Goal: Use online tool/utility: Utilize a website feature to perform a specific function

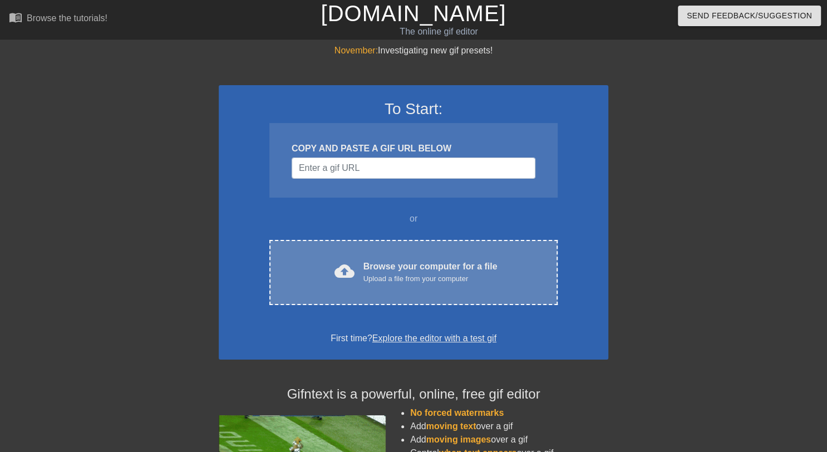
click at [413, 267] on div "Browse your computer for a file Upload a file from your computer" at bounding box center [430, 272] width 134 height 24
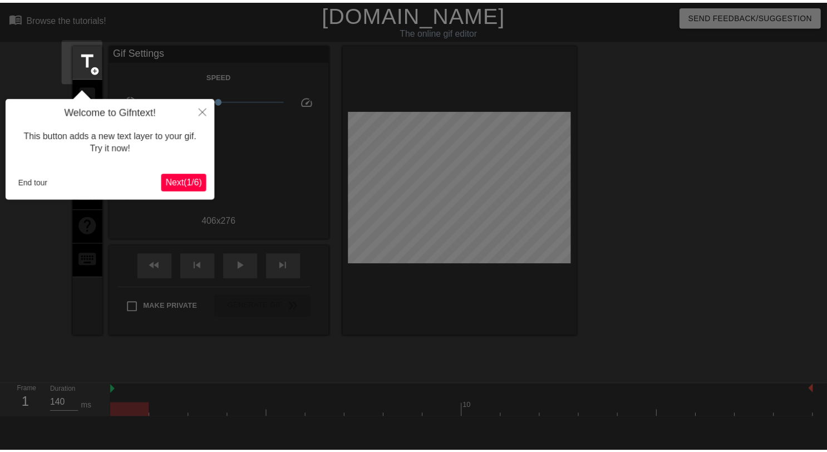
scroll to position [27, 0]
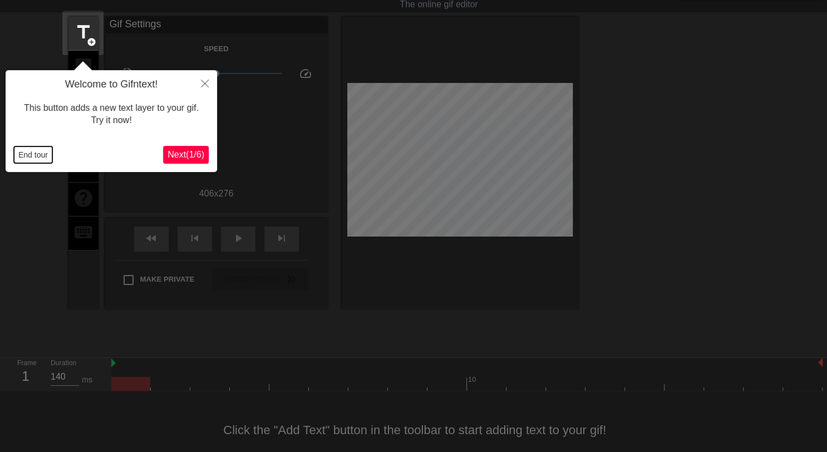
click at [32, 158] on button "End tour" at bounding box center [33, 154] width 38 height 17
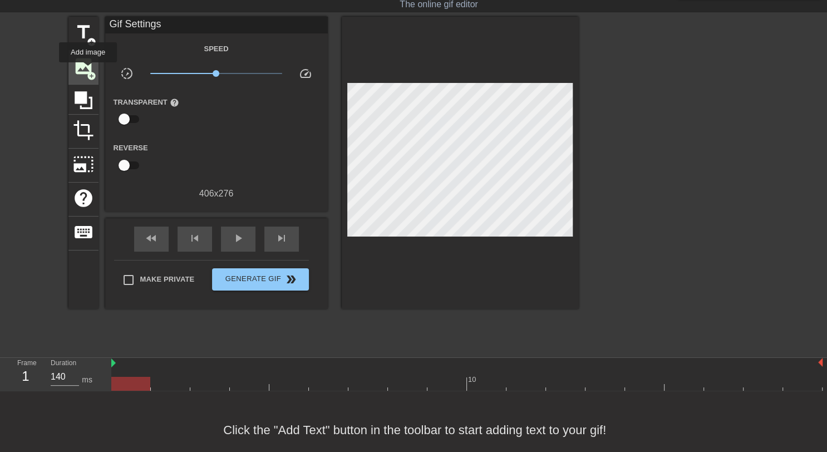
click at [88, 71] on span "add_circle" at bounding box center [91, 75] width 9 height 9
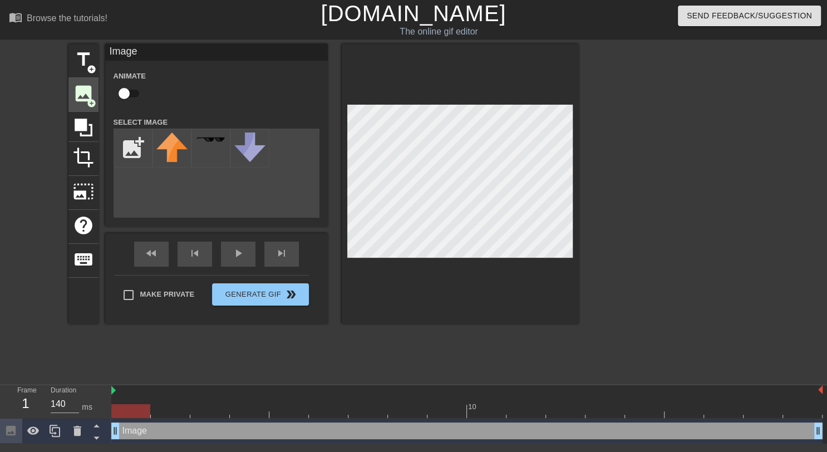
scroll to position [0, 0]
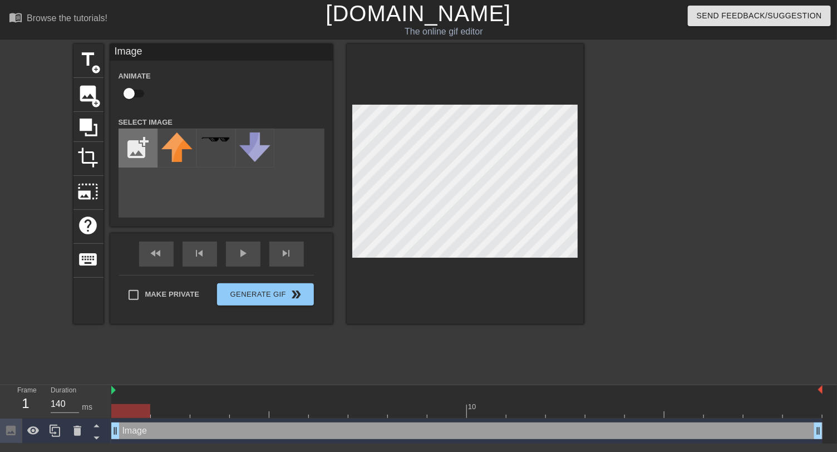
click at [141, 152] on input "file" at bounding box center [138, 148] width 38 height 38
type input "C:\fakepath\PieceOfWheatBread.png"
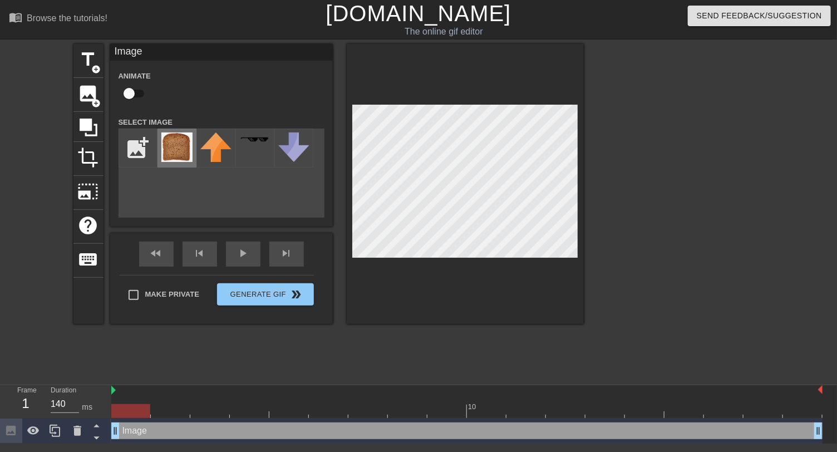
click at [172, 149] on img at bounding box center [176, 146] width 31 height 29
click at [75, 432] on icon at bounding box center [77, 431] width 8 height 10
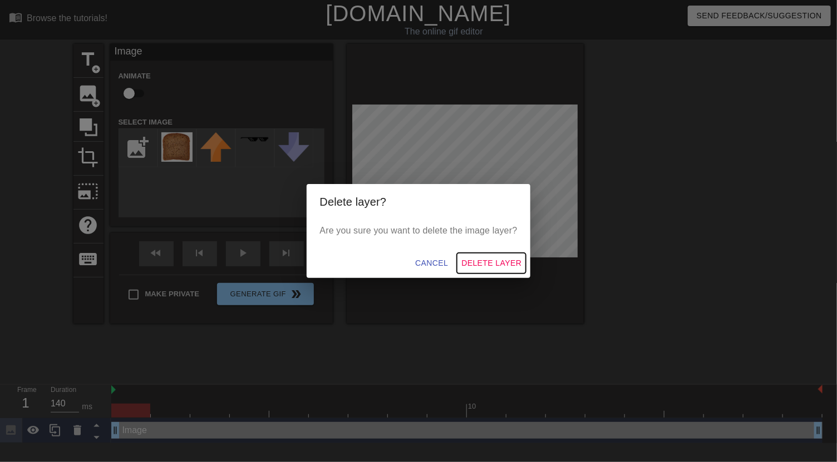
click at [496, 260] on span "Delete Layer" at bounding box center [491, 263] width 60 height 14
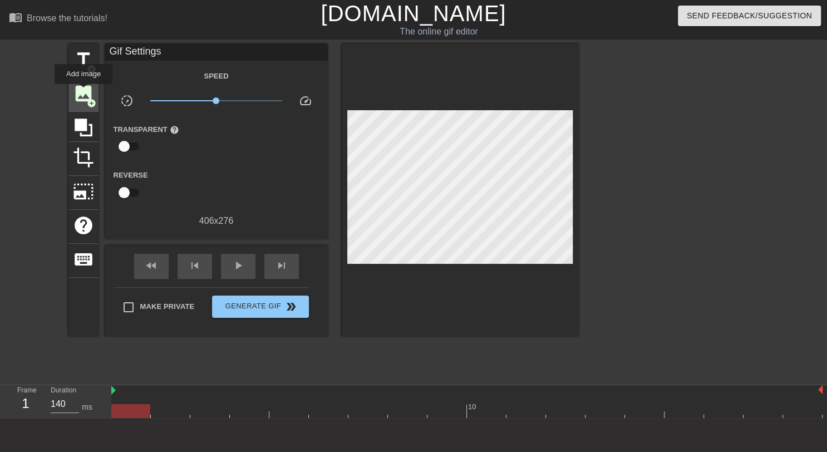
click at [83, 92] on span "image" at bounding box center [83, 93] width 21 height 21
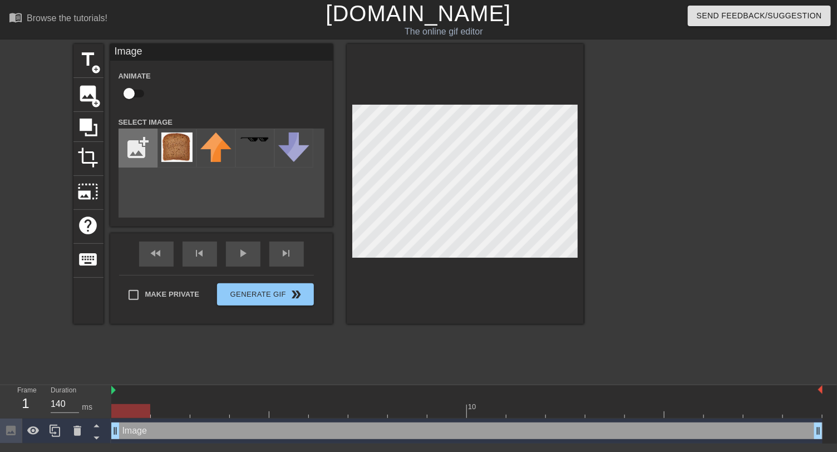
click at [136, 149] on input "file" at bounding box center [138, 148] width 38 height 38
type input "C:\fakepath\PieceOfWheatBread-transp.png"
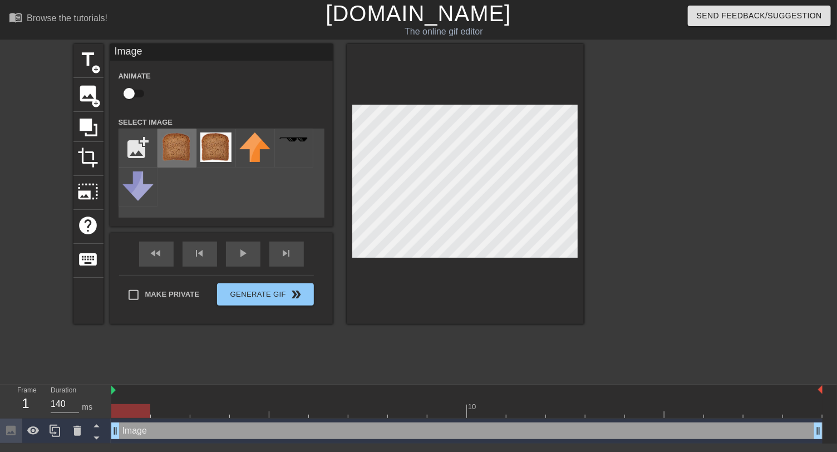
click at [175, 151] on img at bounding box center [176, 146] width 31 height 29
click at [253, 253] on div "play_arrow" at bounding box center [243, 253] width 34 height 25
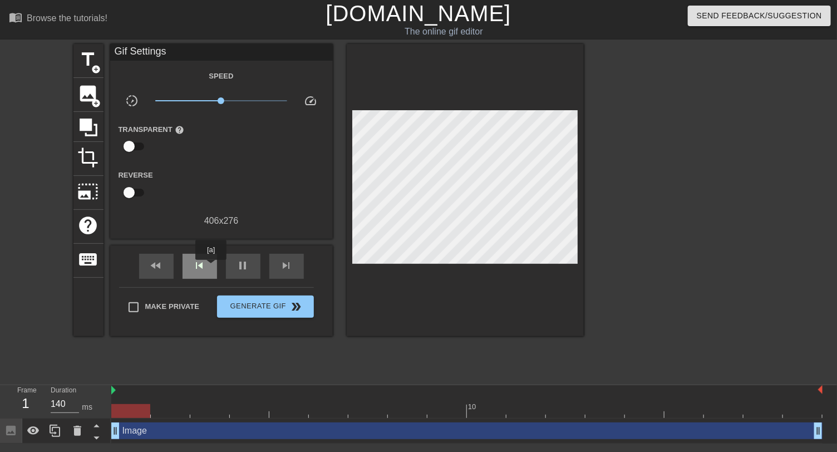
click at [211, 268] on div "skip_previous" at bounding box center [199, 266] width 34 height 25
type input "140"
click at [245, 261] on span "pause" at bounding box center [242, 265] width 13 height 13
click at [191, 268] on div "skip_previous" at bounding box center [199, 266] width 34 height 25
click at [168, 433] on div "Image drag_handle drag_handle" at bounding box center [466, 430] width 711 height 17
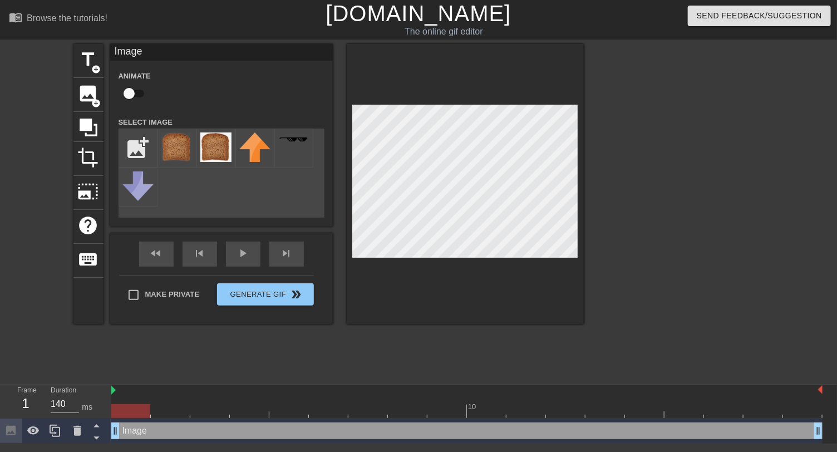
click at [166, 433] on div "Image drag_handle drag_handle" at bounding box center [466, 430] width 711 height 17
click at [130, 92] on input "checkbox" at bounding box center [128, 93] width 63 height 21
checkbox input "true"
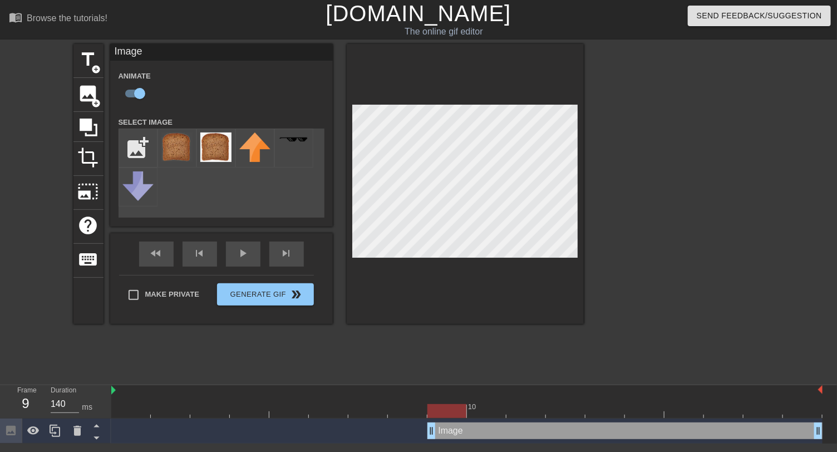
drag, startPoint x: 114, startPoint y: 433, endPoint x: 423, endPoint y: 429, distance: 309.3
click at [423, 429] on div "Image drag_handle drag_handle" at bounding box center [466, 430] width 711 height 17
click at [236, 250] on div "fast_rewind skip_previous play_arrow skip_next" at bounding box center [221, 254] width 181 height 42
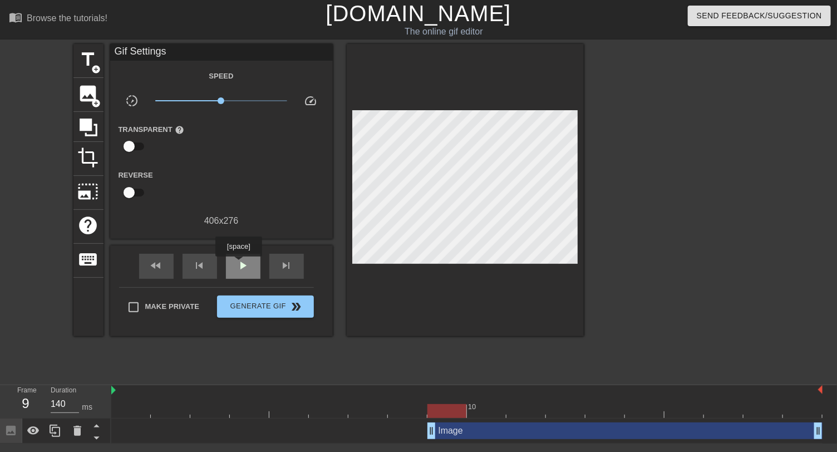
click at [238, 265] on span "play_arrow" at bounding box center [242, 265] width 13 height 13
click at [238, 262] on span "pause" at bounding box center [242, 265] width 13 height 13
click at [206, 265] on div "skip_previous" at bounding box center [199, 266] width 34 height 25
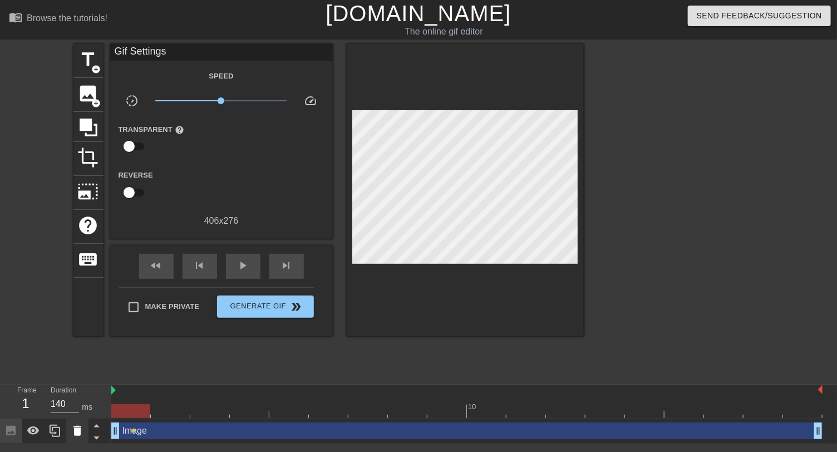
drag, startPoint x: 429, startPoint y: 430, endPoint x: 76, endPoint y: 418, distance: 353.4
click at [76, 418] on div "Frame 1 Duration 140 ms 10 Image drag_handle drag_handle lens" at bounding box center [418, 414] width 837 height 58
drag, startPoint x: 133, startPoint y: 429, endPoint x: 185, endPoint y: 429, distance: 52.3
click at [185, 429] on div "Image drag_handle drag_handle lens" at bounding box center [466, 430] width 711 height 17
drag, startPoint x: 134, startPoint y: 431, endPoint x: 219, endPoint y: 433, distance: 85.1
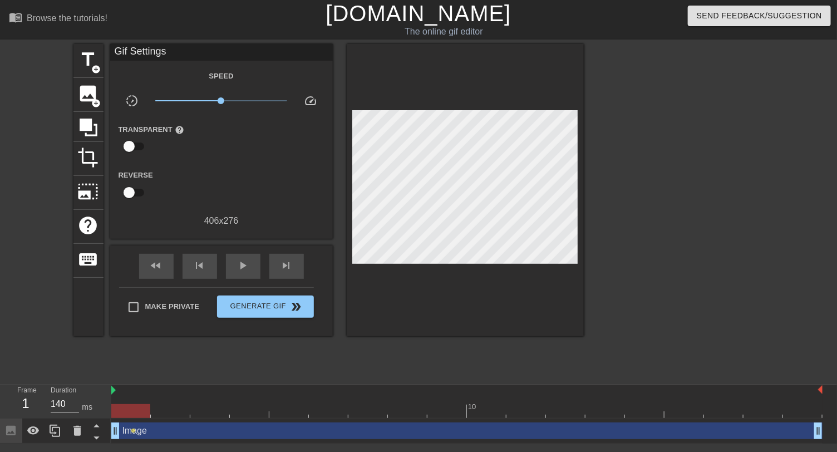
click at [219, 433] on div "Image drag_handle drag_handle lens" at bounding box center [466, 430] width 711 height 17
type input "140"
drag, startPoint x: 134, startPoint y: 408, endPoint x: 779, endPoint y: 408, distance: 645.2
click at [779, 408] on div at bounding box center [762, 411] width 39 height 14
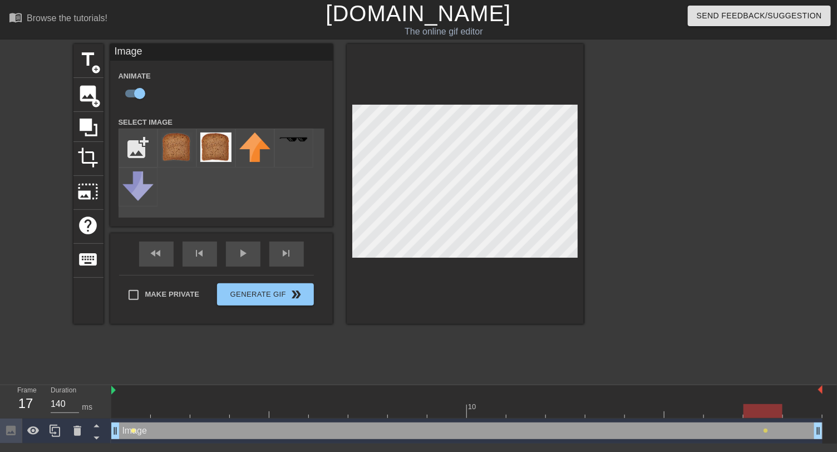
click at [134, 429] on span "lens" at bounding box center [133, 430] width 5 height 5
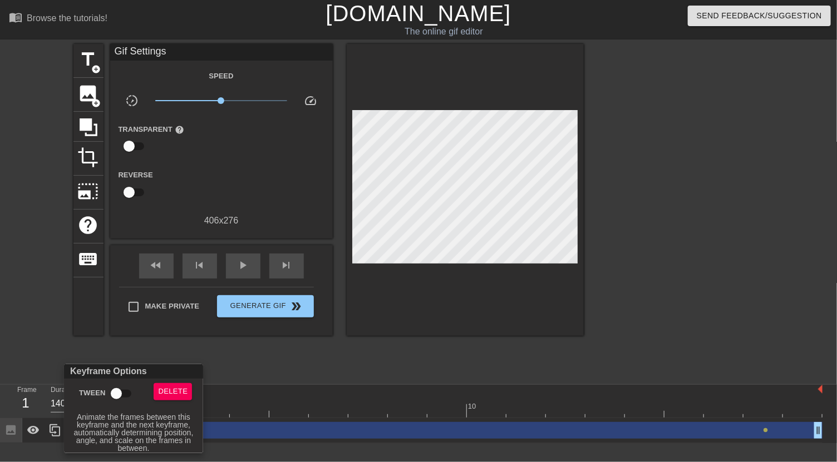
click at [119, 392] on input "Tween" at bounding box center [116, 393] width 63 height 21
checkbox input "true"
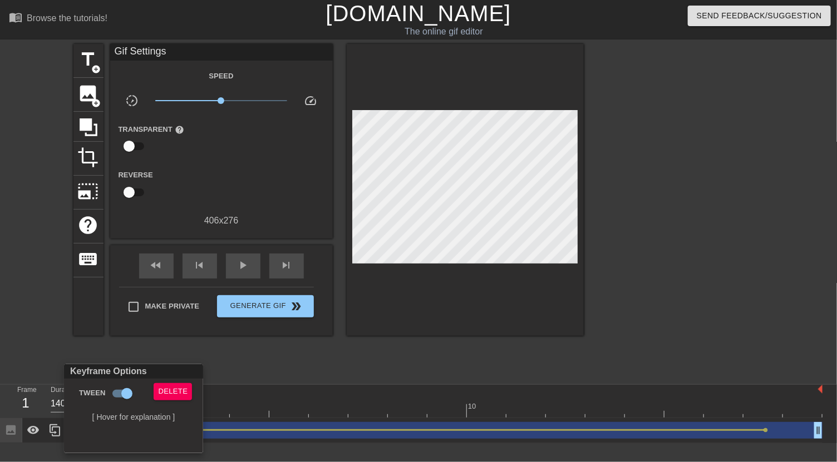
click at [248, 259] on div at bounding box center [418, 231] width 837 height 462
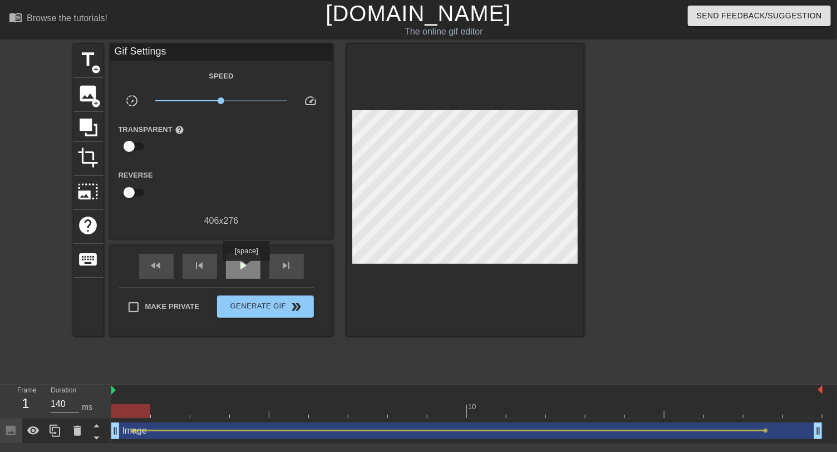
click at [246, 269] on span "play_arrow" at bounding box center [242, 265] width 13 height 13
type input "140"
click at [244, 263] on span "pause" at bounding box center [242, 265] width 13 height 13
click at [200, 263] on span "skip_previous" at bounding box center [199, 265] width 13 height 13
click at [89, 96] on span "image" at bounding box center [88, 93] width 21 height 21
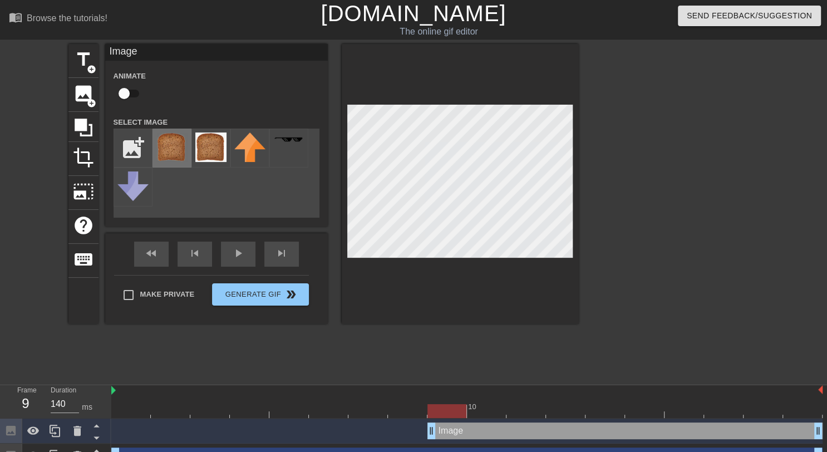
click at [167, 148] on img at bounding box center [171, 146] width 31 height 29
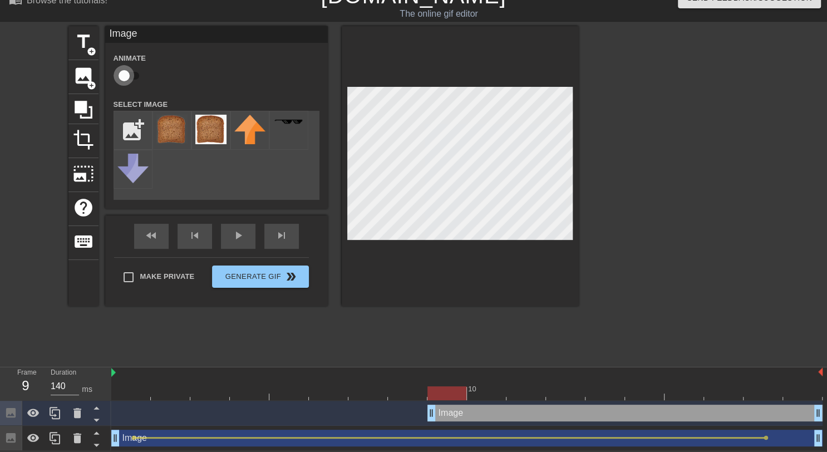
click at [120, 70] on input "checkbox" at bounding box center [123, 75] width 63 height 21
checkbox input "true"
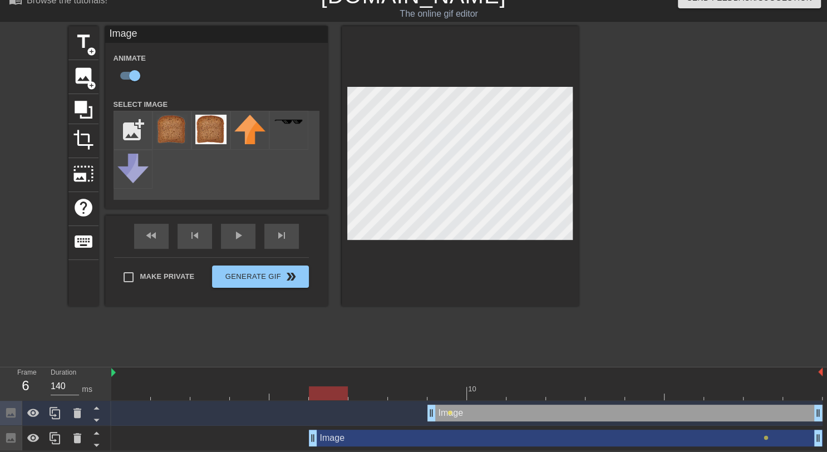
drag, startPoint x: 116, startPoint y: 439, endPoint x: 314, endPoint y: 437, distance: 198.6
type input "140"
drag, startPoint x: 332, startPoint y: 393, endPoint x: 820, endPoint y: 386, distance: 489.0
click at [820, 386] on div at bounding box center [802, 393] width 39 height 14
click at [449, 413] on span "lens" at bounding box center [449, 412] width 5 height 5
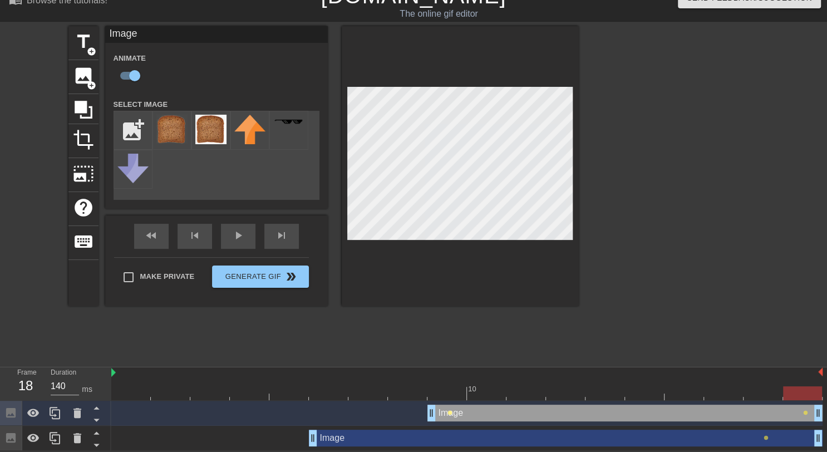
scroll to position [8, 0]
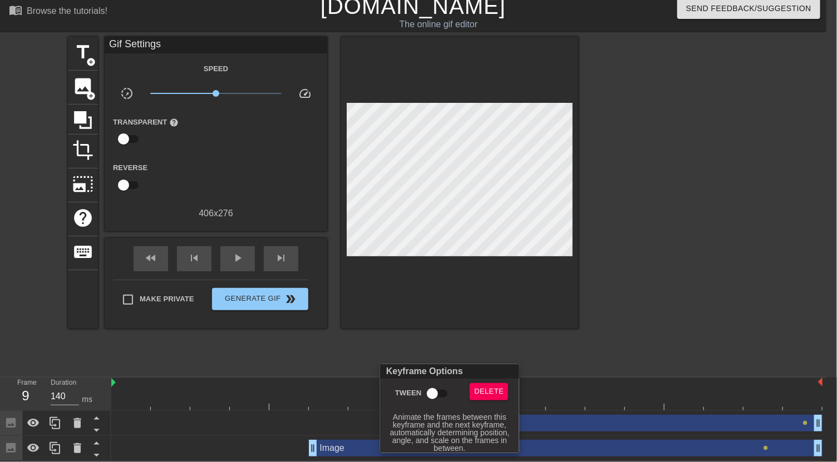
click at [438, 392] on input "Tween" at bounding box center [431, 393] width 63 height 21
checkbox input "true"
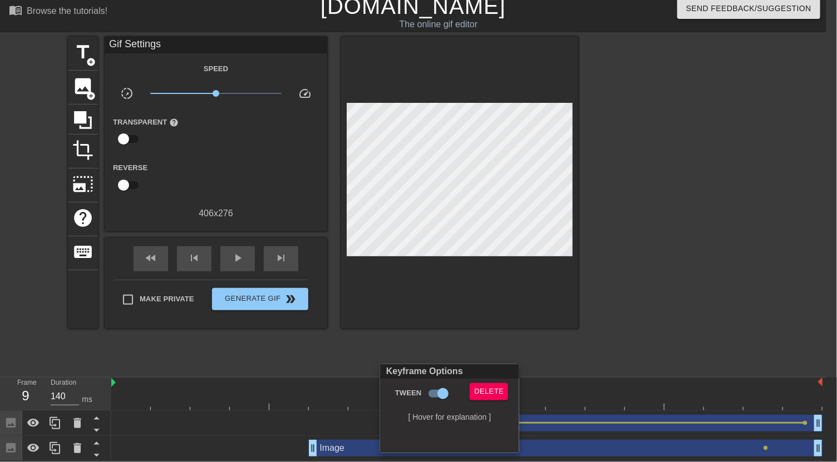
click at [231, 252] on div at bounding box center [418, 231] width 837 height 462
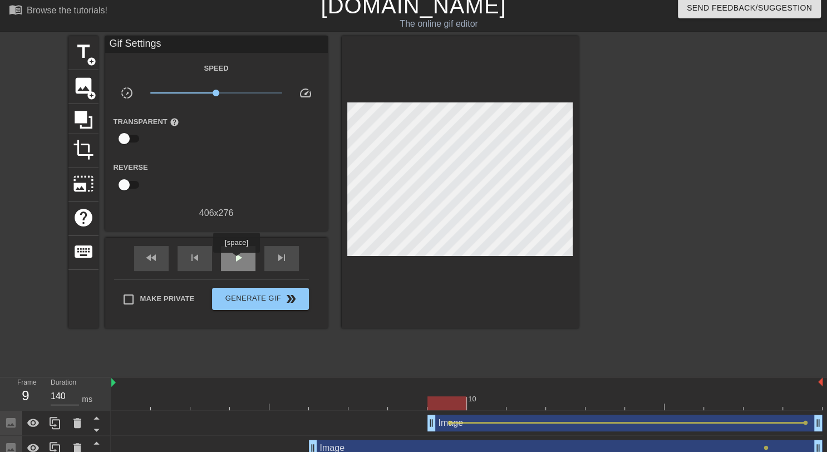
click at [236, 260] on span "play_arrow" at bounding box center [237, 257] width 13 height 13
click at [236, 260] on span "pause" at bounding box center [237, 257] width 13 height 13
click at [149, 259] on span "fast_rewind" at bounding box center [151, 257] width 13 height 13
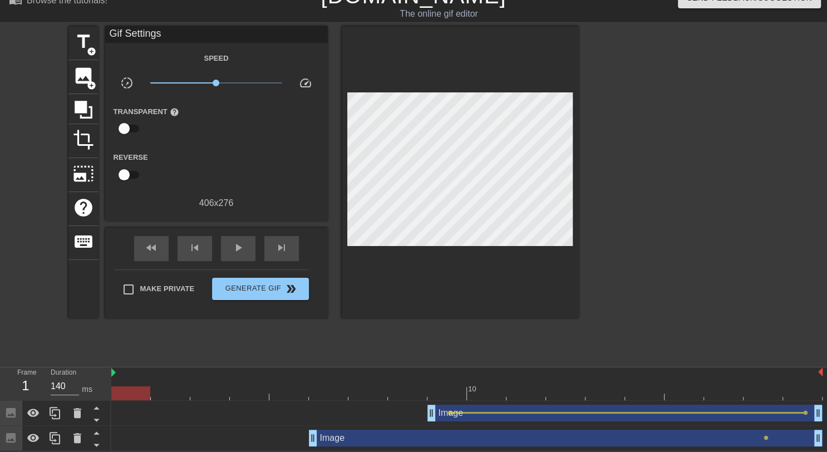
click at [363, 437] on div "Image drag_handle drag_handle" at bounding box center [565, 437] width 513 height 17
click at [236, 229] on div "fast_rewind skip_previous play_arrow skip_next" at bounding box center [216, 248] width 181 height 42
click at [235, 243] on span "play_arrow" at bounding box center [237, 247] width 13 height 13
type input "140"
click at [232, 242] on span "pause" at bounding box center [237, 247] width 13 height 13
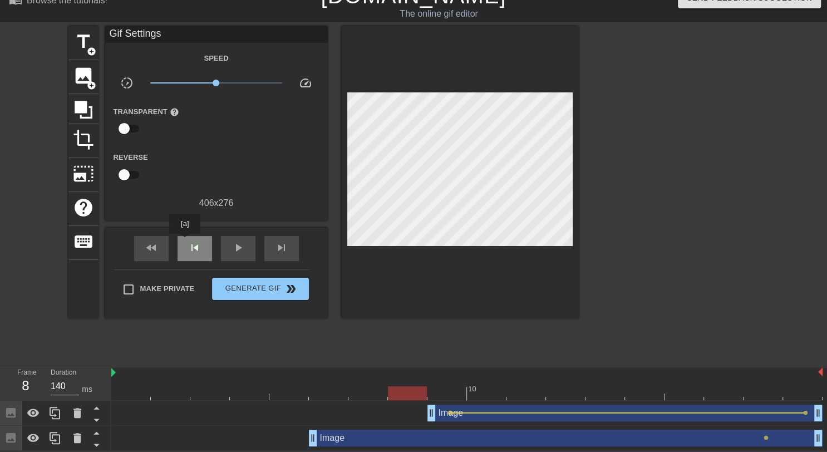
click at [184, 241] on div "skip_previous" at bounding box center [194, 248] width 34 height 25
drag, startPoint x: 765, startPoint y: 437, endPoint x: 700, endPoint y: 436, distance: 65.1
click at [700, 436] on div "Image drag_handle drag_handle lens" at bounding box center [466, 437] width 711 height 17
click at [766, 438] on span "lens" at bounding box center [765, 437] width 5 height 5
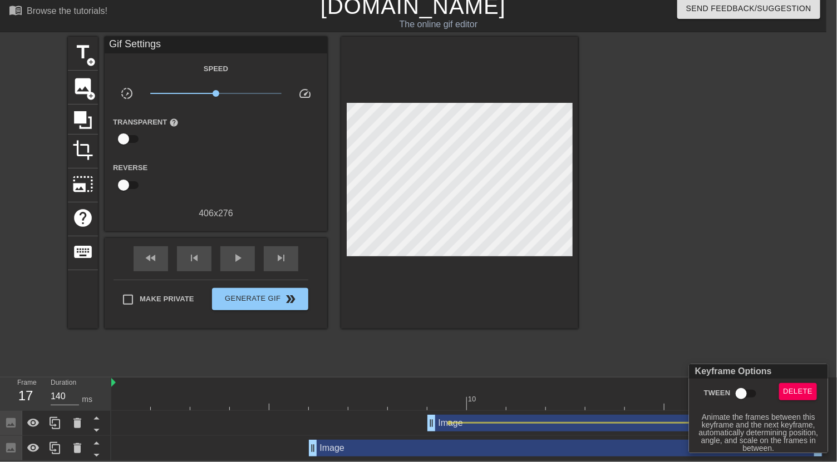
click at [751, 391] on input "Tween" at bounding box center [740, 393] width 63 height 21
checkbox input "true"
click at [224, 259] on div at bounding box center [418, 231] width 837 height 462
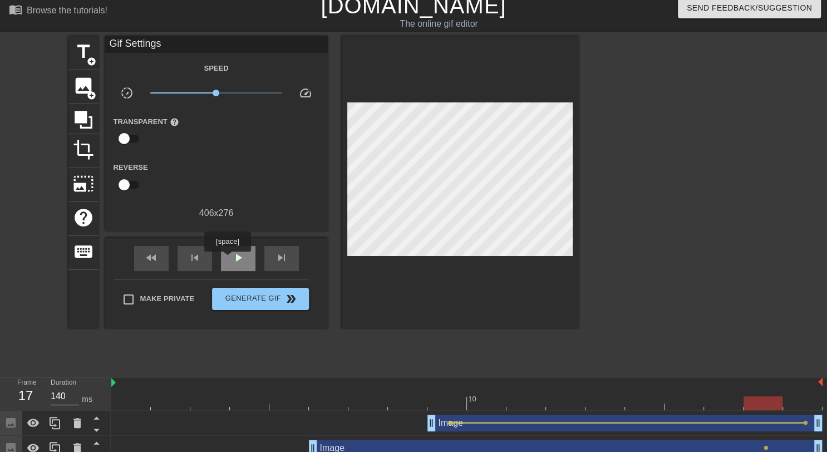
click at [227, 259] on div "play_arrow" at bounding box center [238, 258] width 34 height 25
click at [227, 259] on div "pause" at bounding box center [238, 258] width 34 height 25
click at [148, 256] on span "fast_rewind" at bounding box center [151, 257] width 13 height 13
drag, startPoint x: 765, startPoint y: 444, endPoint x: 672, endPoint y: 445, distance: 93.4
click at [672, 445] on div "Image drag_handle drag_handle lens" at bounding box center [466, 447] width 711 height 17
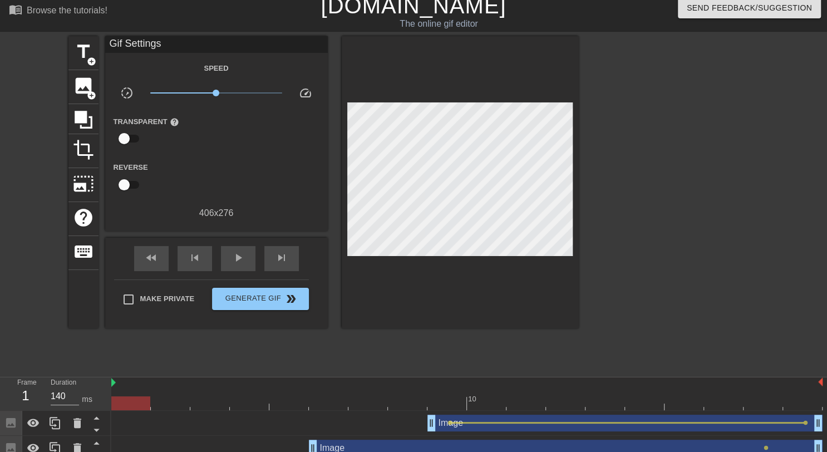
click at [501, 444] on div "Image drag_handle drag_handle" at bounding box center [565, 447] width 513 height 17
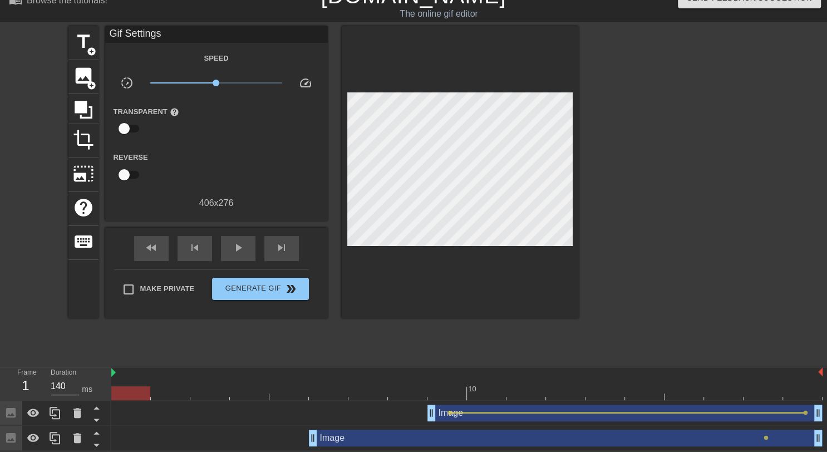
click at [346, 438] on div "Image drag_handle drag_handle" at bounding box center [565, 437] width 513 height 17
click at [765, 437] on span "lens" at bounding box center [765, 437] width 5 height 5
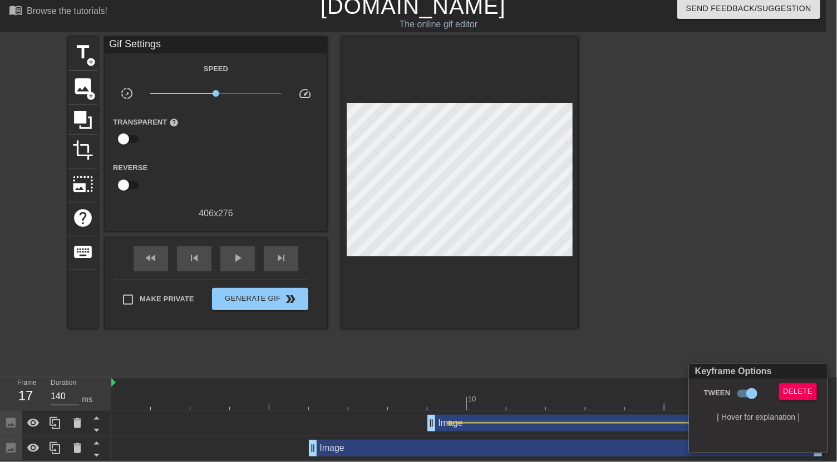
click at [572, 443] on div at bounding box center [418, 231] width 837 height 462
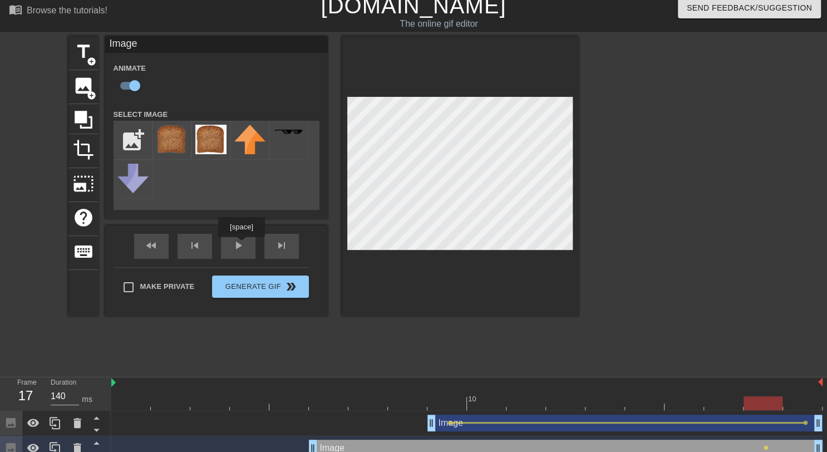
click at [241, 244] on div "fast_rewind skip_previous play_arrow skip_next" at bounding box center [216, 246] width 181 height 42
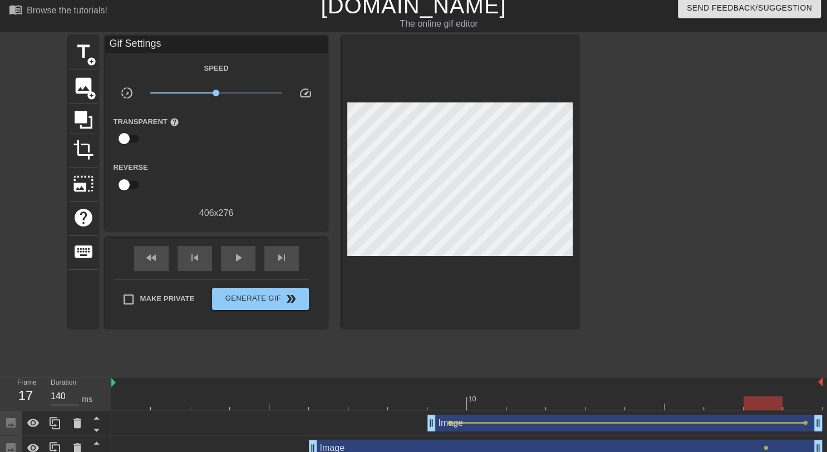
click at [241, 244] on div "fast_rewind skip_previous play_arrow skip_next" at bounding box center [216, 259] width 181 height 42
click at [239, 255] on span "play_arrow" at bounding box center [237, 257] width 13 height 13
type input "140"
click at [244, 261] on span "pause" at bounding box center [237, 257] width 13 height 13
click at [198, 261] on span "skip_previous" at bounding box center [194, 257] width 13 height 13
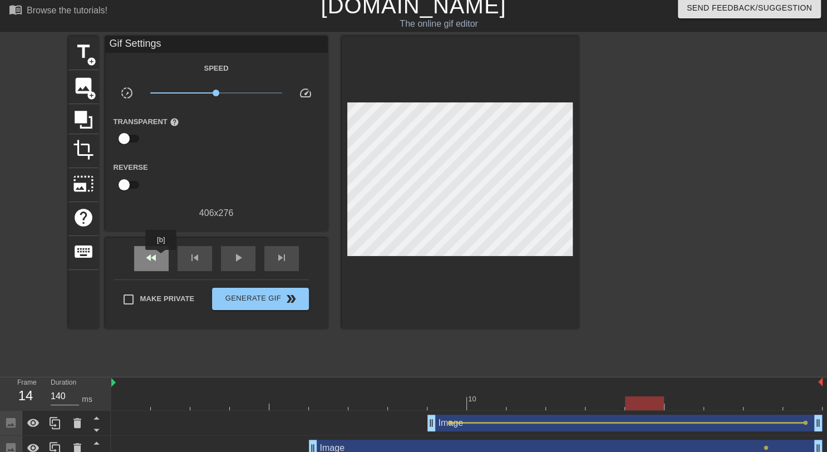
click at [161, 258] on div "fast_rewind" at bounding box center [151, 258] width 34 height 25
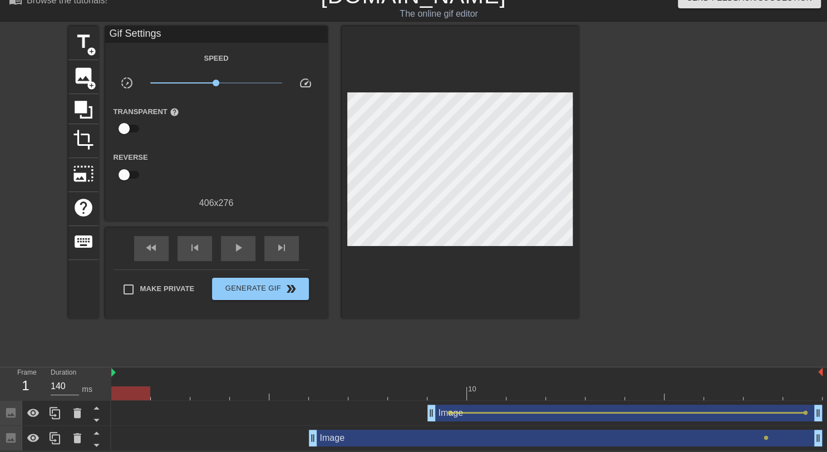
drag, startPoint x: 766, startPoint y: 437, endPoint x: 645, endPoint y: 436, distance: 120.7
click at [645, 436] on div "Image drag_handle drag_handle lens" at bounding box center [466, 437] width 711 height 17
click at [765, 437] on span "lens" at bounding box center [765, 437] width 5 height 5
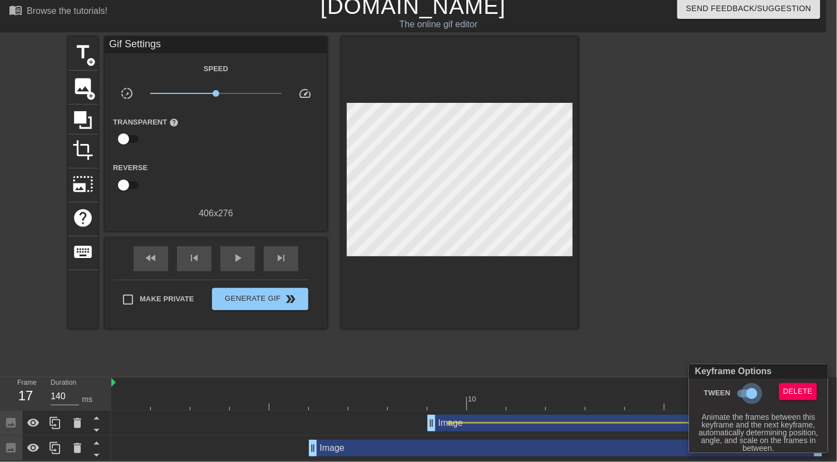
click at [748, 392] on input "Tween" at bounding box center [751, 393] width 63 height 21
checkbox input "false"
click at [664, 440] on div at bounding box center [418, 231] width 837 height 462
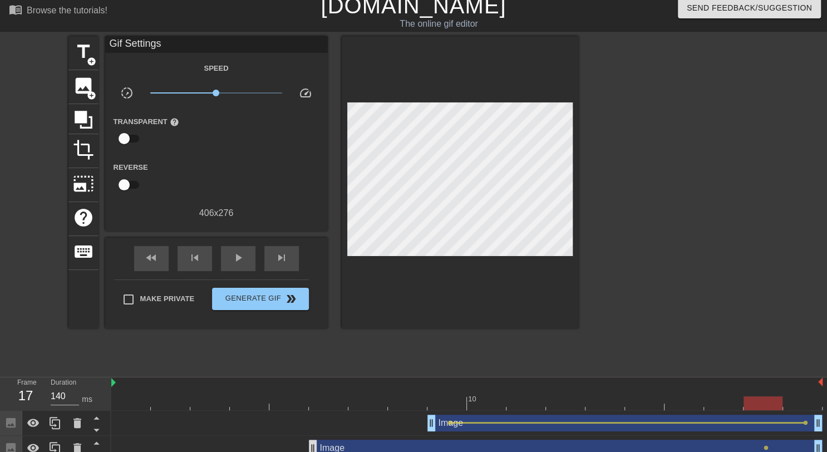
scroll to position [18, 0]
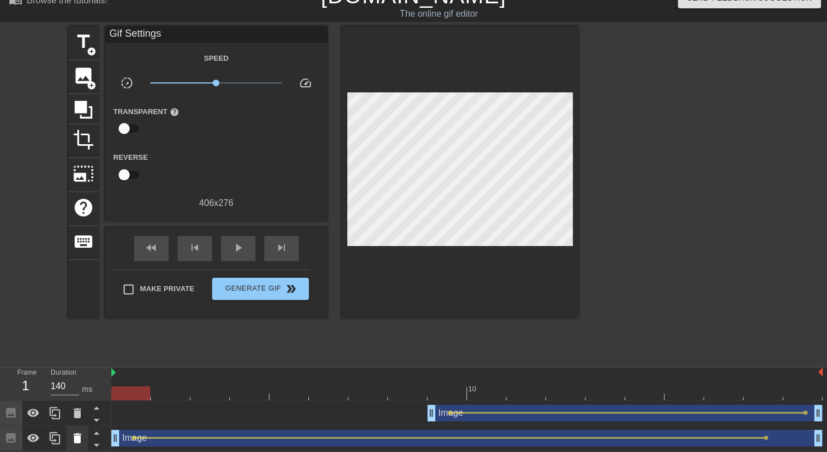
drag, startPoint x: 314, startPoint y: 439, endPoint x: 78, endPoint y: 437, distance: 235.3
click at [78, 437] on div "Frame 1 Duration 140 ms 10 Image drag_handle drag_handle lens lens Image drag_h…" at bounding box center [413, 408] width 827 height 83
drag, startPoint x: 113, startPoint y: 433, endPoint x: 16, endPoint y: 440, distance: 97.6
click at [16, 440] on div "Frame 1 Duration 140 ms 10 Image drag_handle drag_handle lens lens Image drag_h…" at bounding box center [413, 408] width 827 height 83
click at [225, 247] on div "play_arrow" at bounding box center [238, 248] width 34 height 25
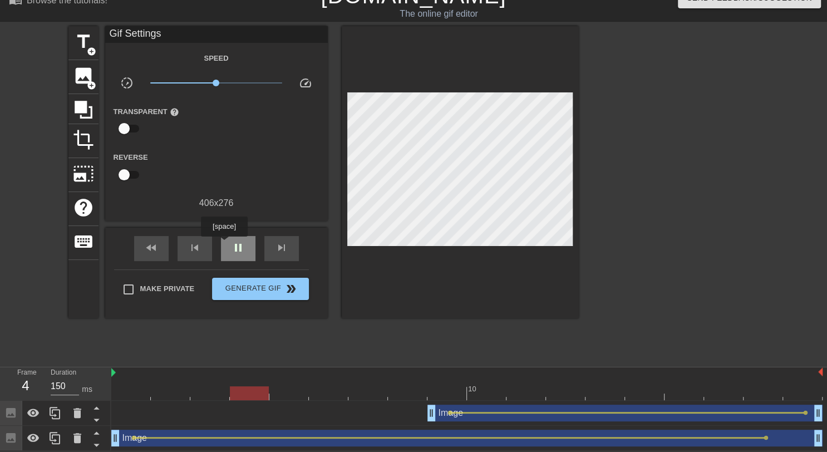
click at [229, 243] on div "pause" at bounding box center [238, 248] width 34 height 25
click at [200, 244] on span "skip_previous" at bounding box center [194, 247] width 13 height 13
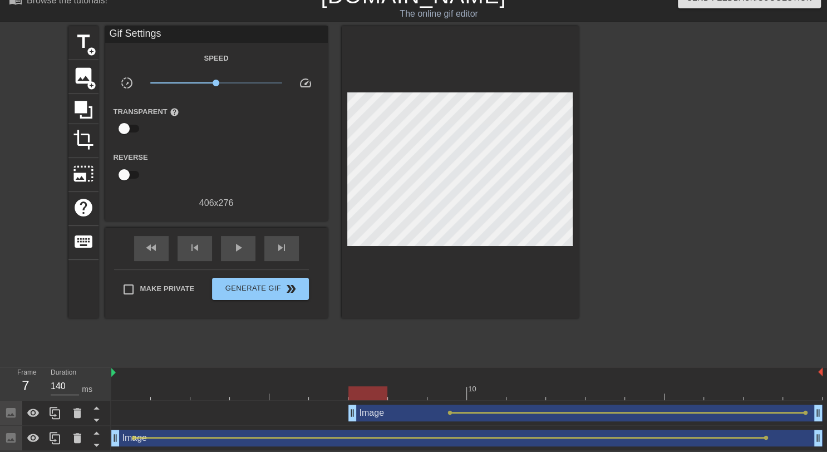
drag, startPoint x: 428, startPoint y: 409, endPoint x: 348, endPoint y: 408, distance: 80.1
drag, startPoint x: 449, startPoint y: 410, endPoint x: 375, endPoint y: 406, distance: 73.6
click at [375, 406] on div "Image drag_handle drag_handle lens lens" at bounding box center [466, 412] width 711 height 17
drag, startPoint x: 352, startPoint y: 411, endPoint x: 389, endPoint y: 414, distance: 37.4
click at [33, 410] on icon at bounding box center [33, 412] width 13 height 13
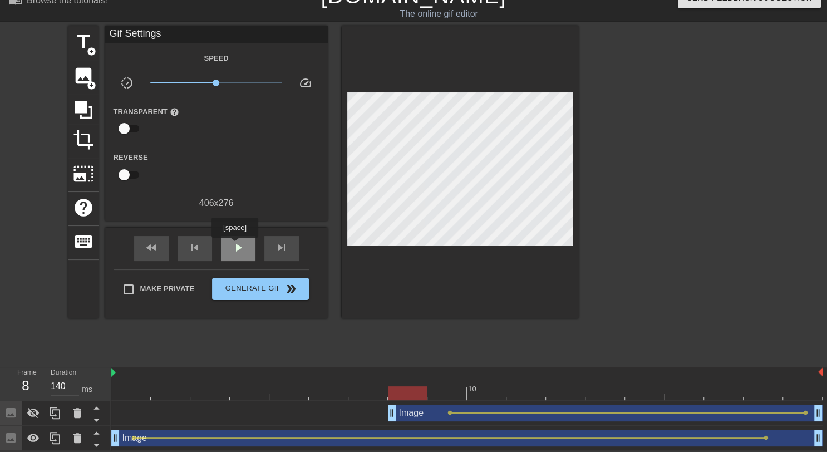
click at [234, 245] on span "play_arrow" at bounding box center [237, 247] width 13 height 13
click at [235, 245] on span "pause" at bounding box center [237, 247] width 13 height 13
drag, startPoint x: 800, startPoint y: 394, endPoint x: 737, endPoint y: 394, distance: 62.9
click at [737, 394] on div at bounding box center [723, 393] width 39 height 14
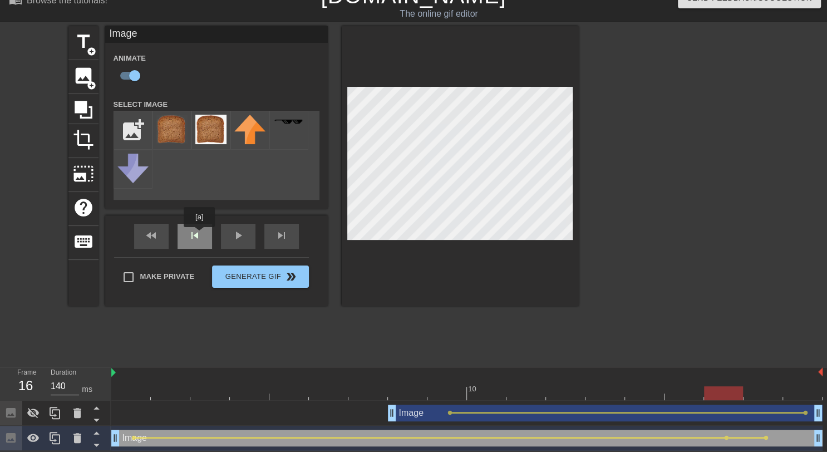
click at [199, 235] on div "skip_previous" at bounding box center [194, 236] width 34 height 25
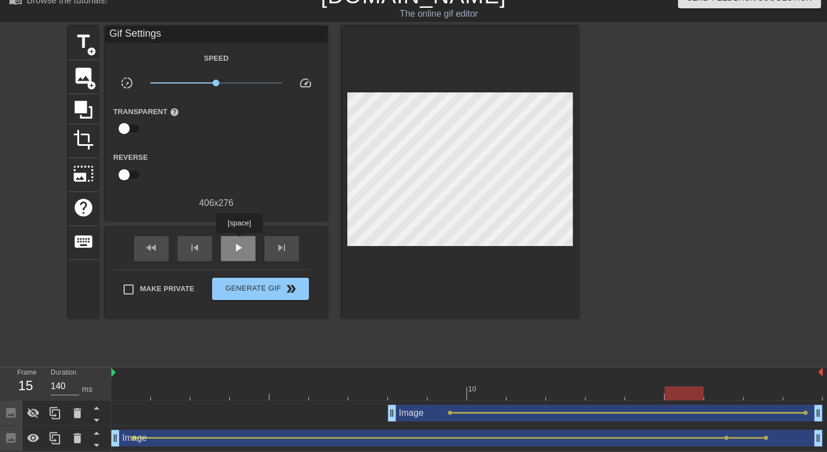
click at [239, 241] on span "play_arrow" at bounding box center [237, 247] width 13 height 13
click at [35, 410] on icon at bounding box center [33, 413] width 12 height 11
click at [236, 246] on span "pause" at bounding box center [237, 247] width 13 height 13
click at [199, 241] on span "skip_previous" at bounding box center [194, 247] width 13 height 13
drag, startPoint x: 394, startPoint y: 413, endPoint x: 426, endPoint y: 401, distance: 33.8
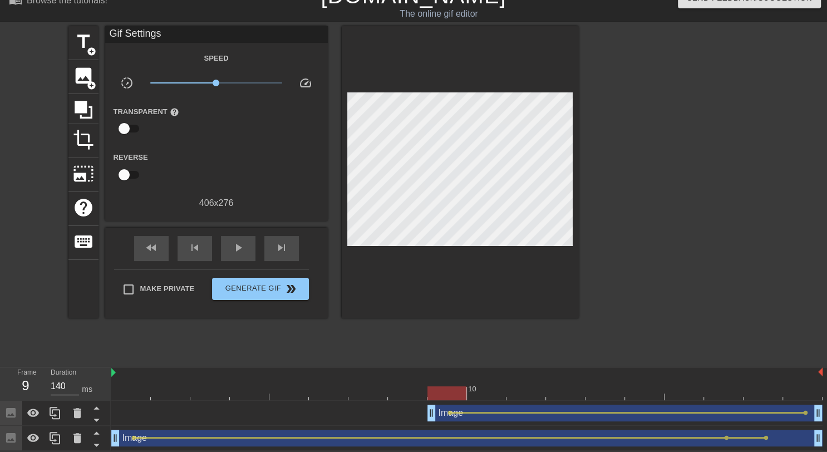
click at [426, 401] on div "Image drag_handle drag_handle lens lens" at bounding box center [466, 412] width 711 height 25
click at [252, 251] on div "play_arrow" at bounding box center [238, 248] width 34 height 25
type input "140"
click at [245, 245] on div "pause" at bounding box center [238, 248] width 34 height 25
click at [206, 247] on div "skip_previous" at bounding box center [194, 248] width 34 height 25
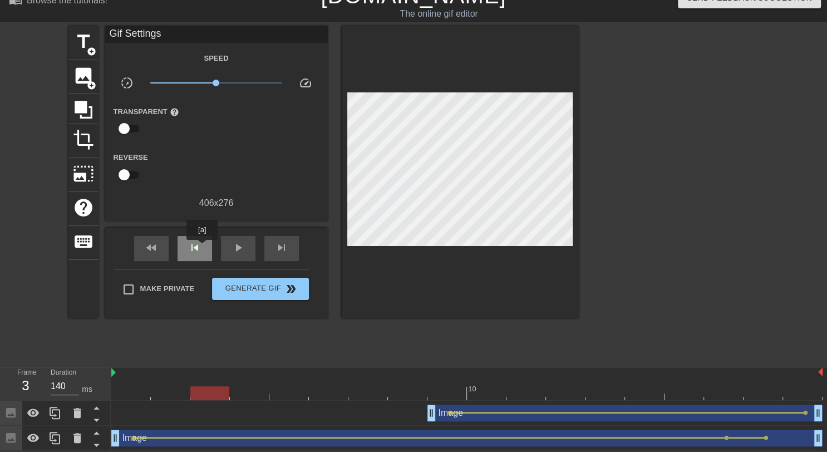
click at [201, 248] on div "skip_previous" at bounding box center [194, 248] width 34 height 25
click at [152, 245] on span "fast_rewind" at bounding box center [151, 247] width 13 height 13
click at [87, 81] on span "add_circle" at bounding box center [91, 85] width 9 height 9
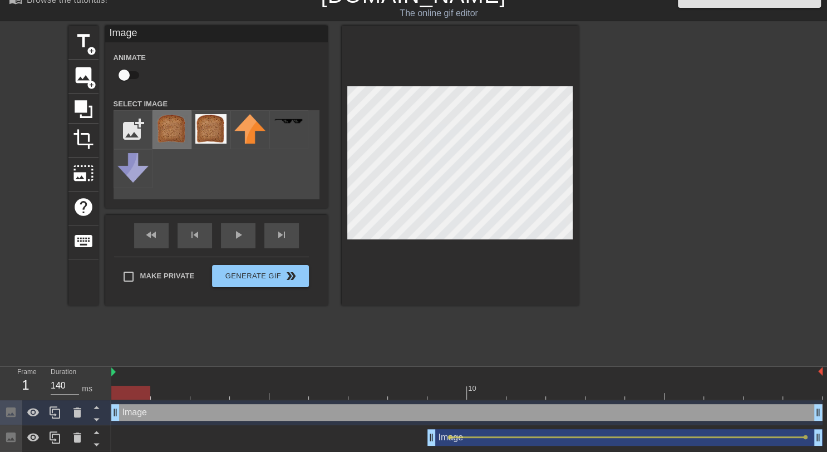
click at [173, 124] on img at bounding box center [171, 128] width 31 height 29
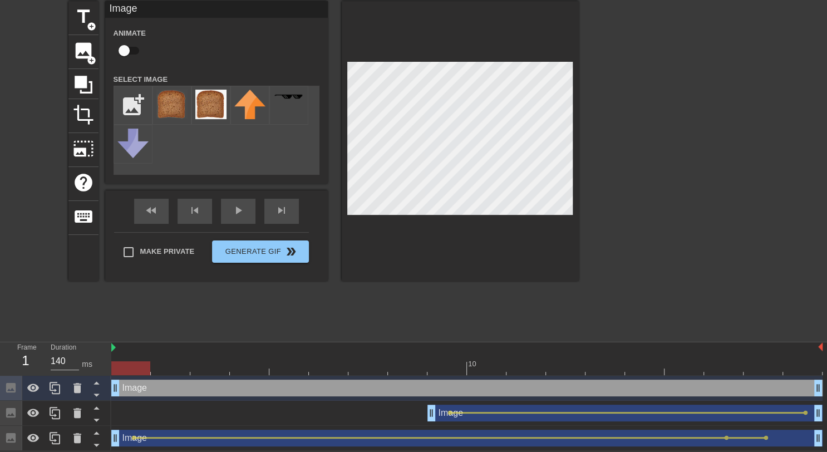
click at [126, 45] on input "checkbox" at bounding box center [123, 50] width 63 height 21
checkbox input "true"
type input "140"
drag, startPoint x: 133, startPoint y: 364, endPoint x: 814, endPoint y: 358, distance: 681.4
click at [814, 358] on div "10" at bounding box center [466, 358] width 711 height 33
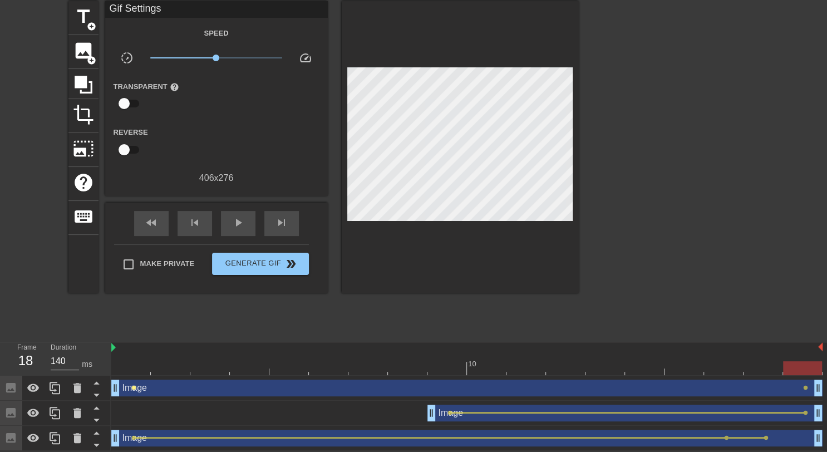
click at [134, 387] on span "lens" at bounding box center [133, 387] width 5 height 5
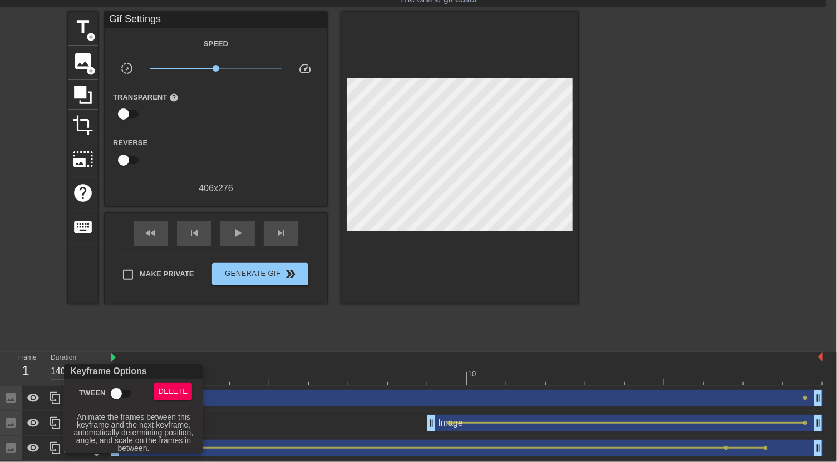
click at [117, 389] on input "Tween" at bounding box center [116, 393] width 63 height 21
checkbox input "true"
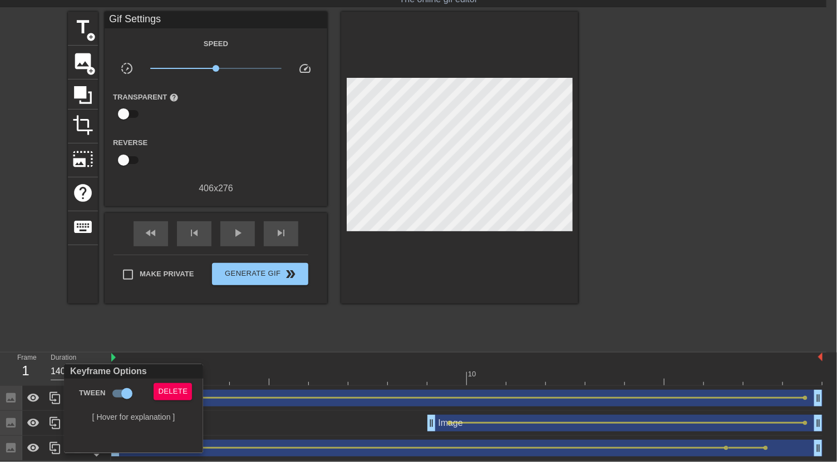
click at [195, 223] on div at bounding box center [418, 231] width 837 height 462
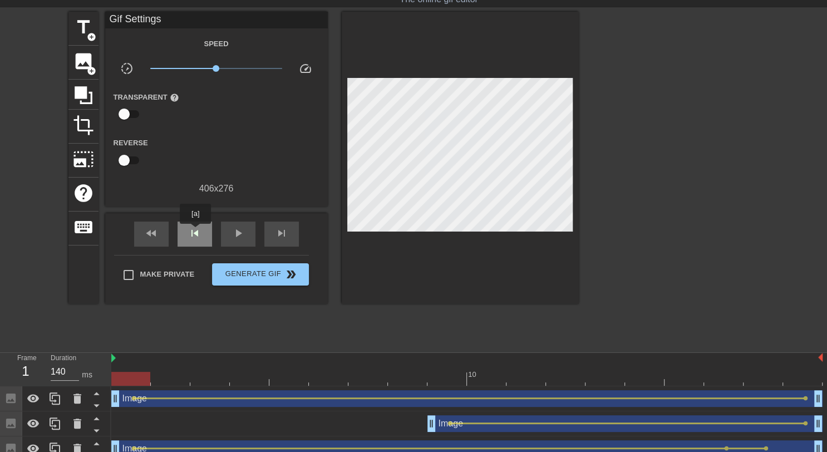
click at [195, 232] on span "skip_previous" at bounding box center [194, 232] width 13 height 13
click at [237, 232] on span "play_arrow" at bounding box center [237, 232] width 13 height 13
click at [146, 230] on span "fast_rewind" at bounding box center [151, 232] width 13 height 13
type input "140"
click at [236, 239] on span "pause" at bounding box center [237, 232] width 13 height 13
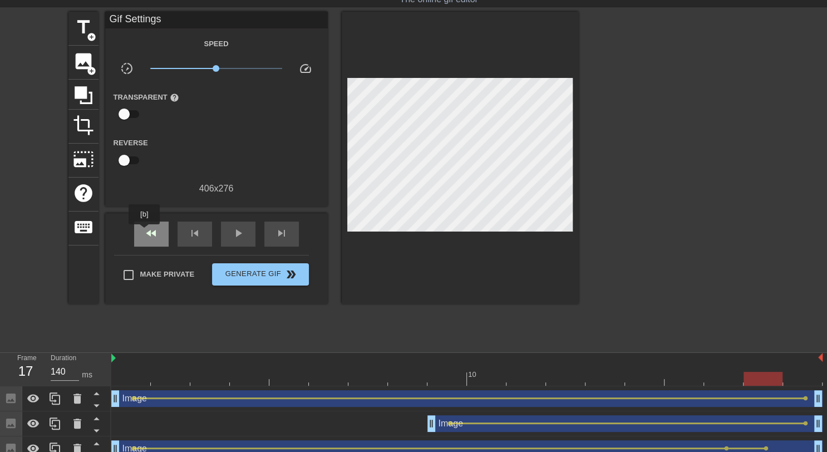
click at [145, 232] on span "fast_rewind" at bounding box center [151, 232] width 13 height 13
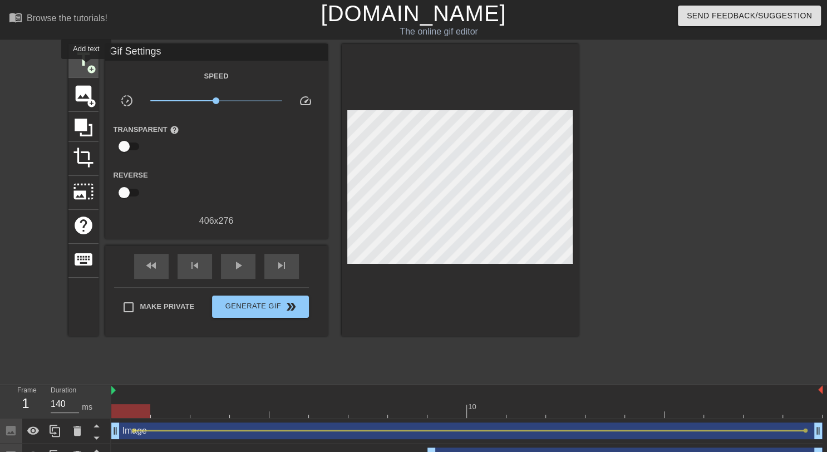
click at [87, 67] on span "add_circle" at bounding box center [91, 69] width 9 height 9
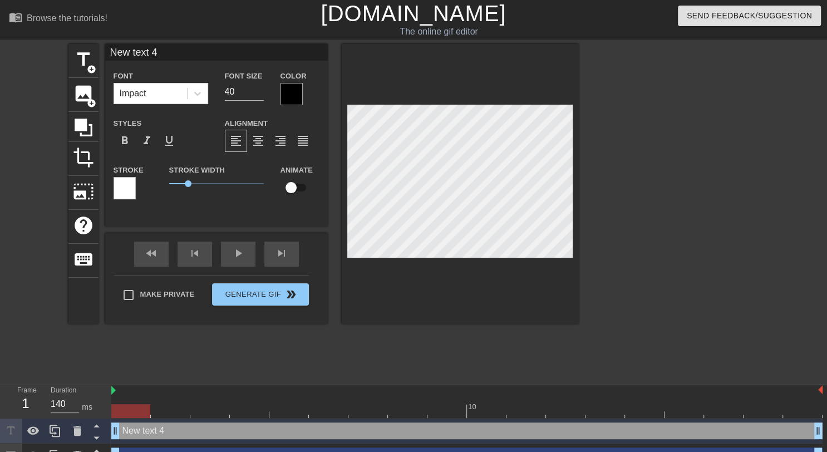
click at [290, 93] on div at bounding box center [291, 94] width 22 height 22
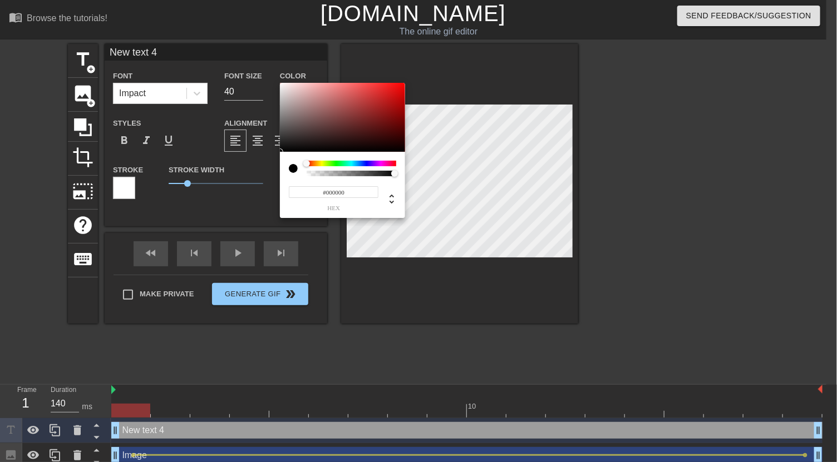
type input "#F3EEEE"
click at [283, 86] on div at bounding box center [342, 117] width 125 height 69
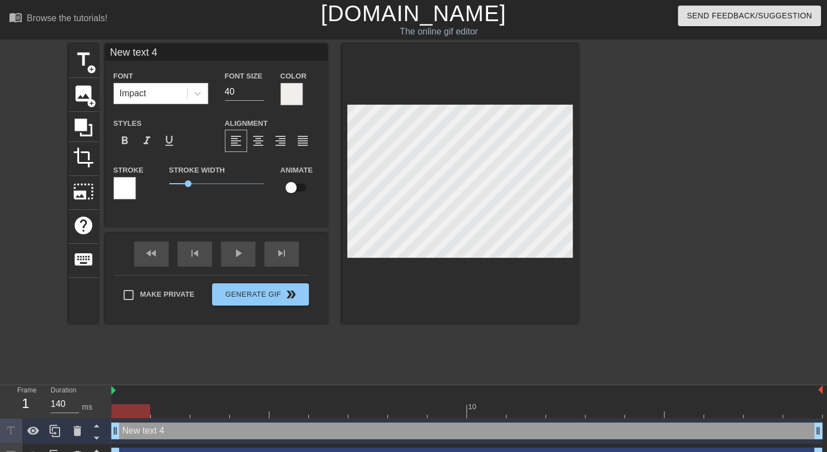
click at [129, 186] on div at bounding box center [124, 188] width 22 height 22
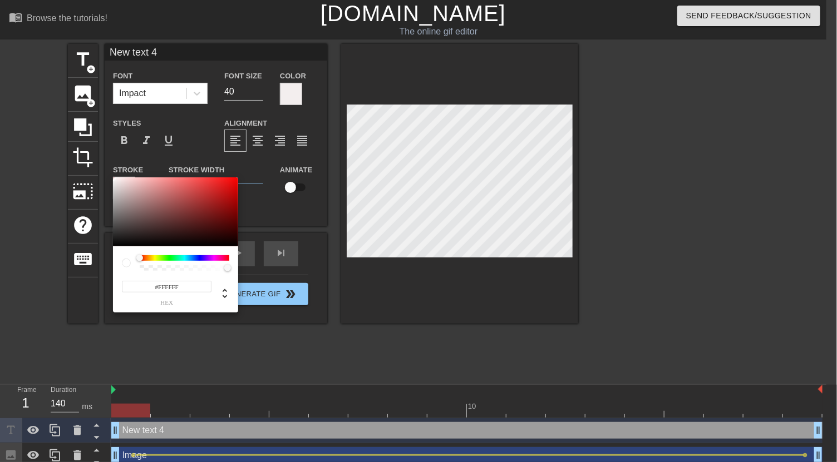
type input "#252424"
click at [116, 236] on div at bounding box center [175, 211] width 125 height 69
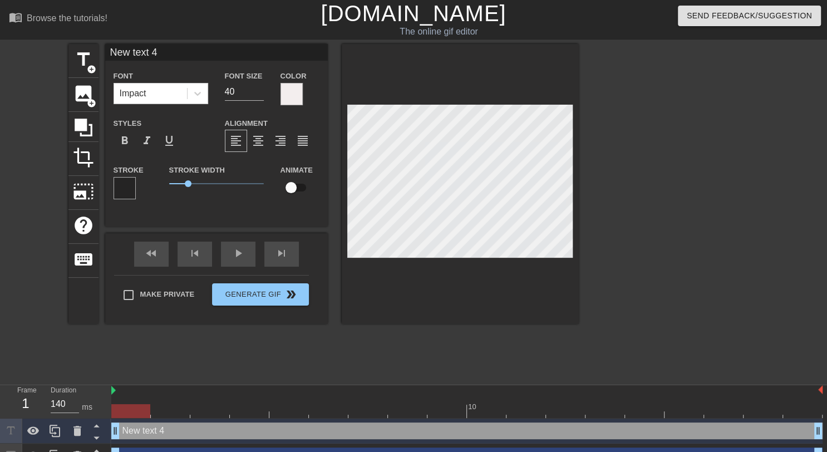
scroll to position [1, 1]
type input "Y"
type textarea "Y"
type input "Yo"
type textarea "Yo"
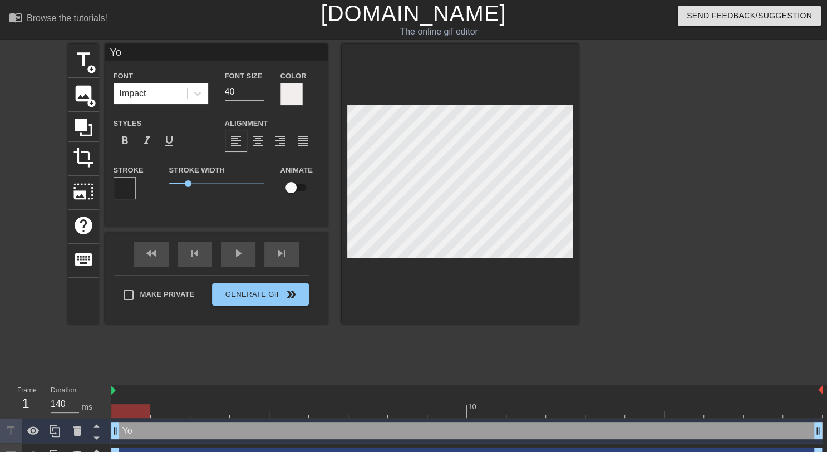
type input "You"
type textarea "You"
type input "You"
type textarea "You"
type input "You g"
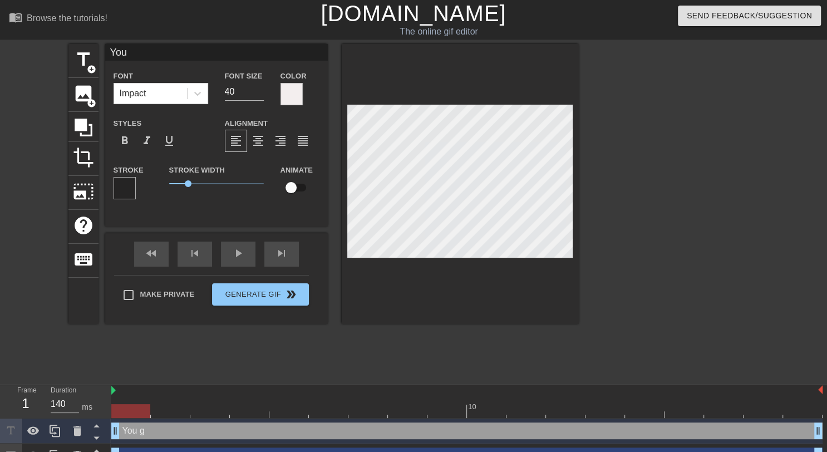
type textarea "You g"
type input "You ge"
type textarea "You ge"
type input "You get"
type textarea "You get"
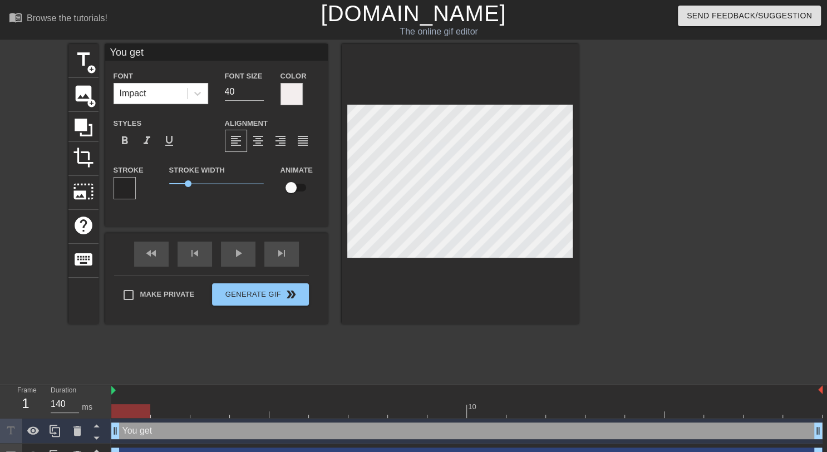
type input "You get s"
type textarea "You get s"
type input "You get so"
type textarea "You get so"
type input "You get som"
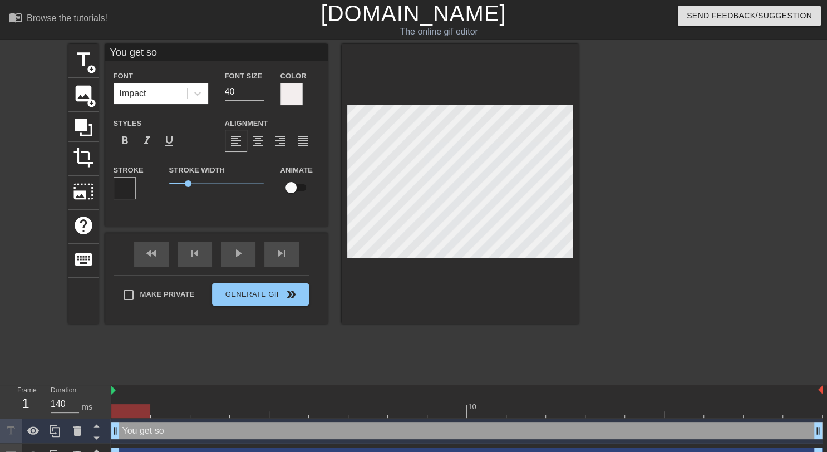
type textarea "You get som"
type input "You get some"
type textarea "You get some"
type input "You get some"
type textarea "You get some"
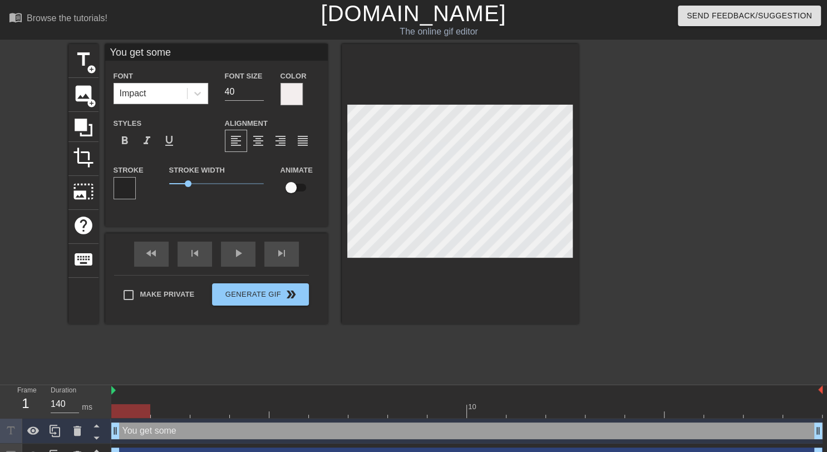
type input "You get some b"
type textarea "You get some b"
type input "You get some br"
type textarea "You get some br"
type input "You get some bre"
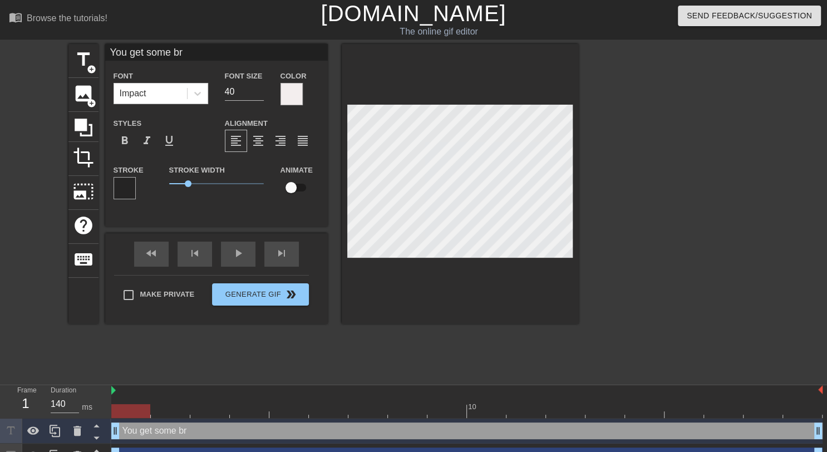
type textarea "You get some bre"
type input "You get some brea"
type textarea "You get some brea"
type input "You get some bread"
type textarea "You get some bread"
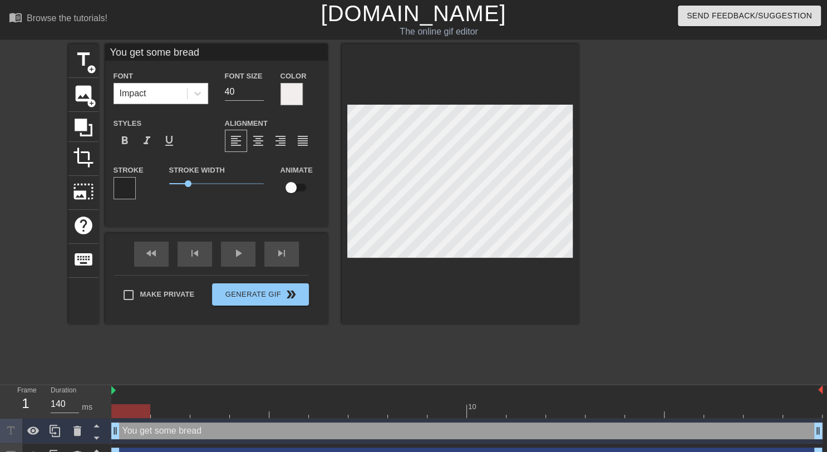
scroll to position [68, 0]
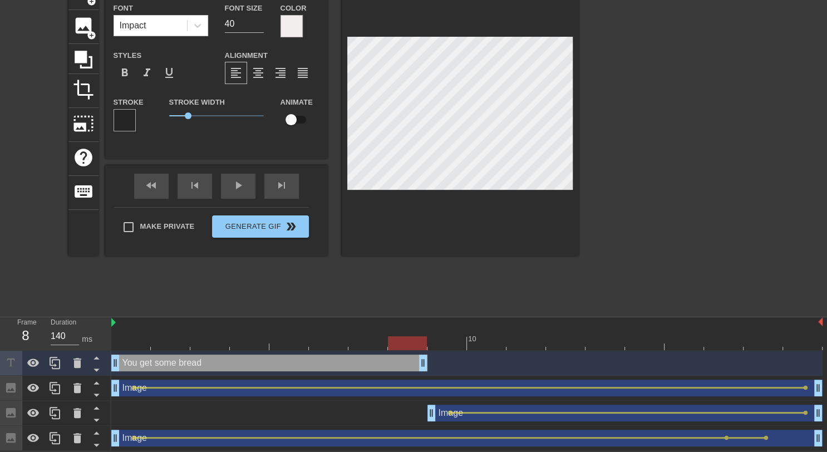
drag, startPoint x: 818, startPoint y: 360, endPoint x: 426, endPoint y: 370, distance: 392.2
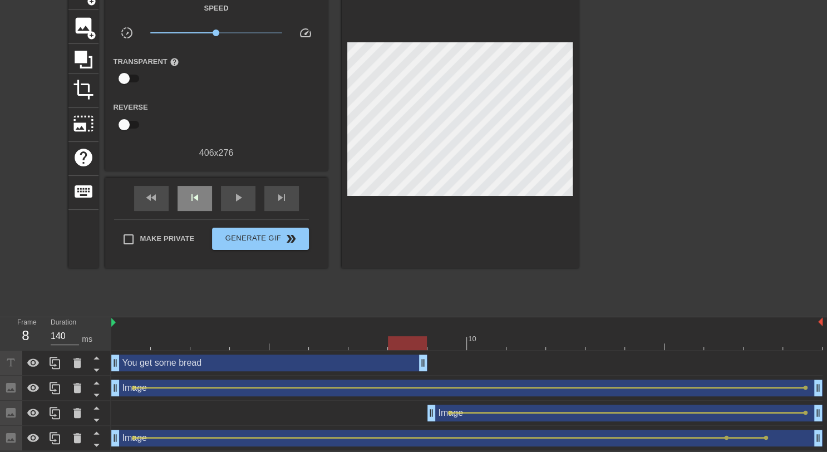
click at [196, 183] on div "fast_rewind skip_previous play_arrow skip_next" at bounding box center [216, 198] width 181 height 42
click at [233, 195] on span "play_arrow" at bounding box center [237, 197] width 13 height 13
type input "140"
click at [234, 196] on span "pause" at bounding box center [237, 197] width 13 height 13
click at [159, 193] on div "fast_rewind" at bounding box center [151, 198] width 34 height 25
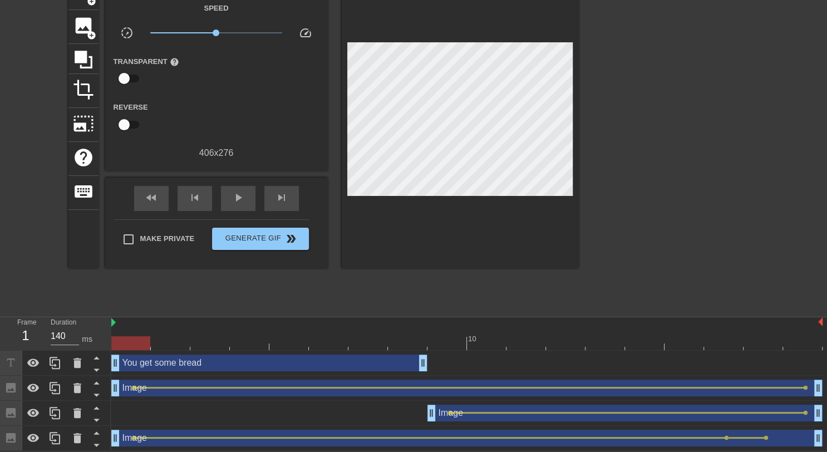
scroll to position [0, 0]
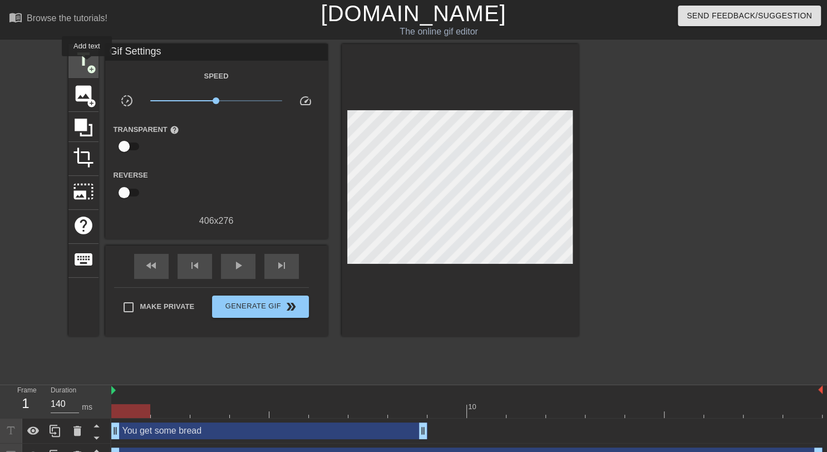
click at [87, 65] on span "add_circle" at bounding box center [91, 69] width 9 height 9
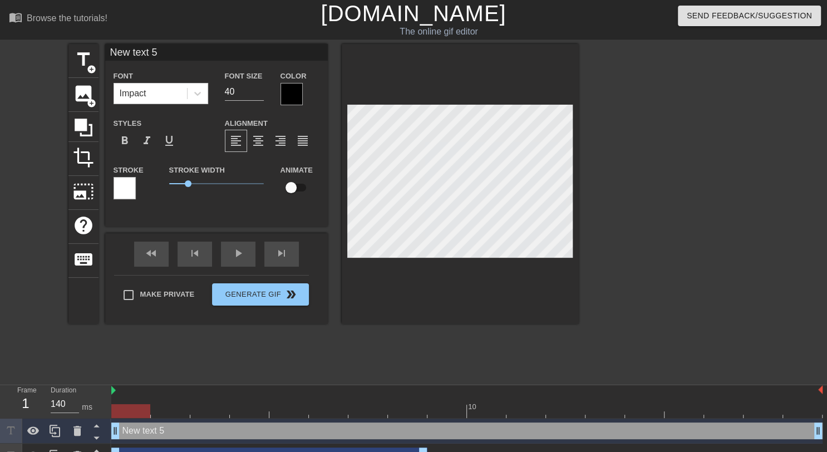
click at [298, 93] on div at bounding box center [291, 94] width 22 height 22
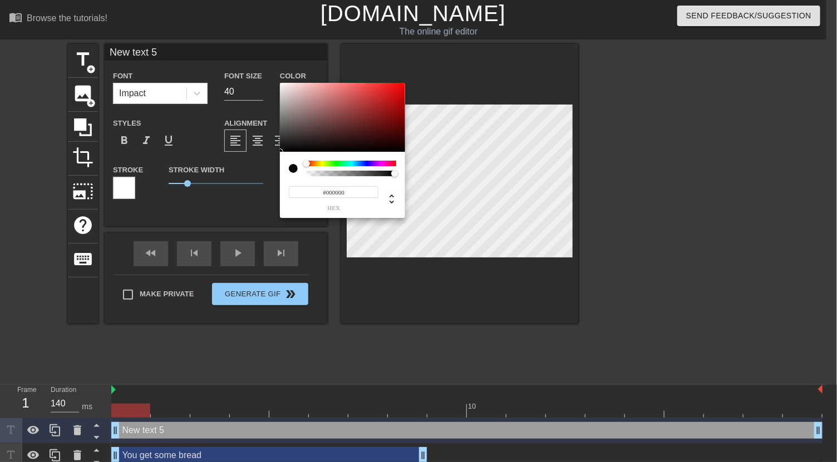
type input "#F5EFEF"
click at [283, 86] on div at bounding box center [342, 117] width 125 height 69
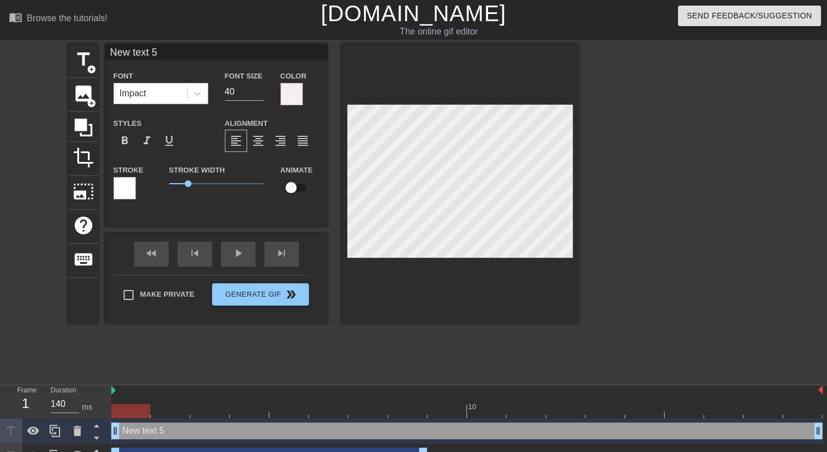
click at [120, 185] on div at bounding box center [124, 188] width 22 height 22
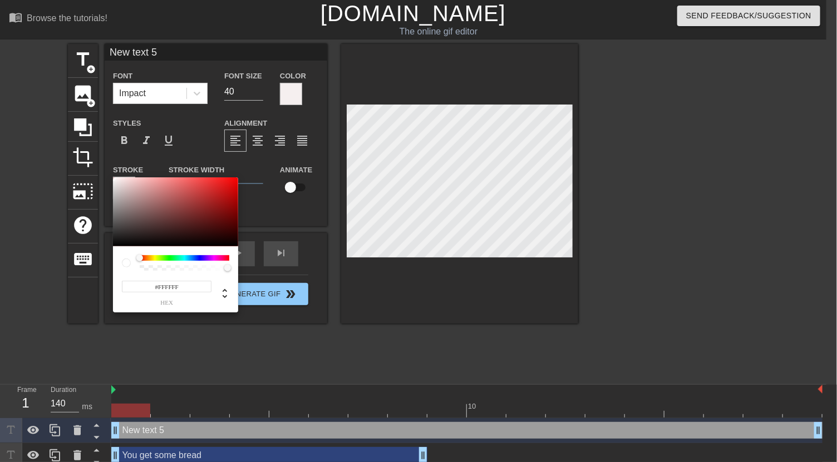
type input "#3C3A3A"
click at [116, 230] on div at bounding box center [175, 211] width 125 height 69
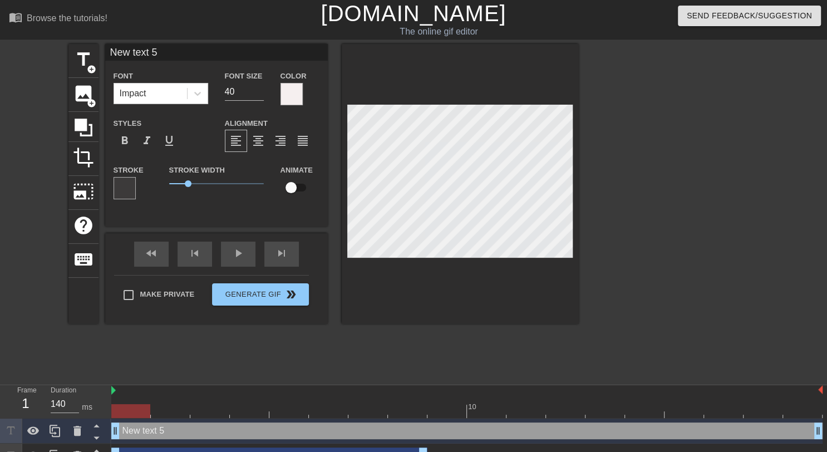
scroll to position [1, 2]
type input "A"
type textarea "A"
type input "An"
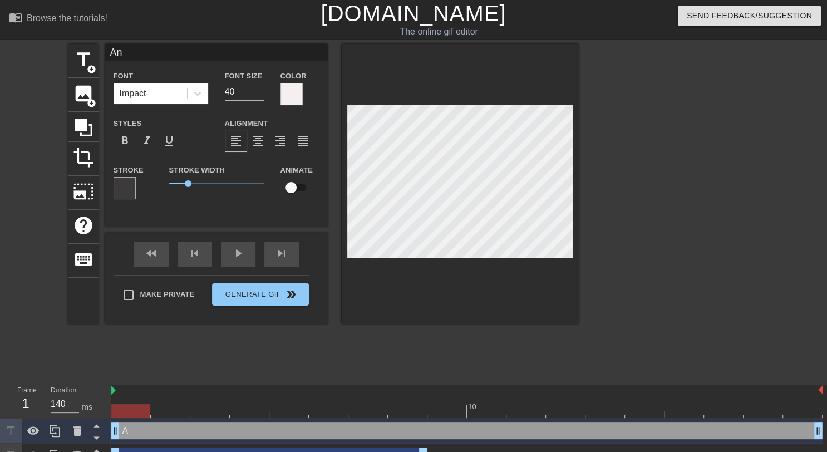
type textarea "An"
type input "And"
type textarea "And"
type input "And Y"
type textarea "And Y"
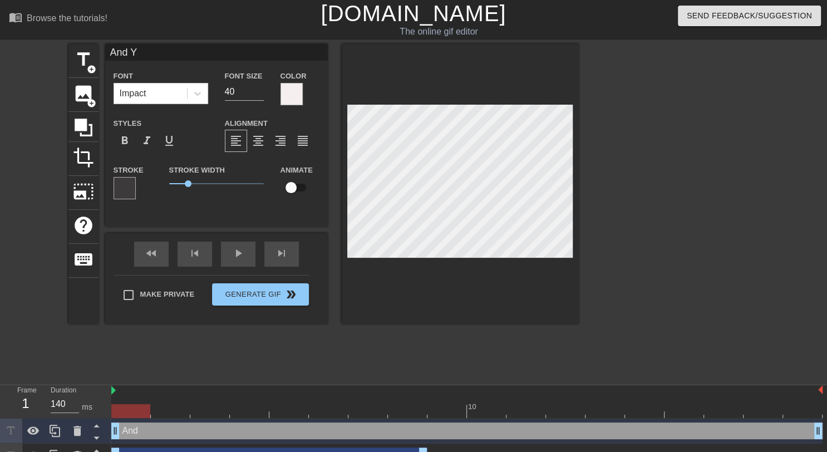
type input "And YO"
type textarea "And YO"
type input "And YOU"
type textarea "And YOU"
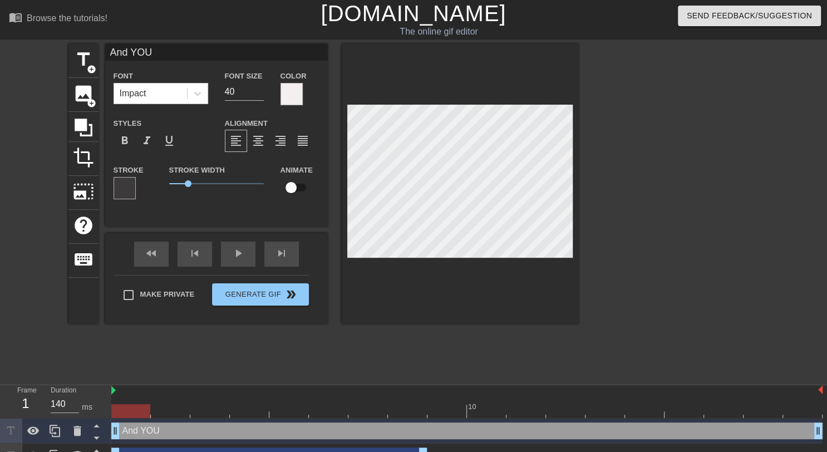
type input "And YOU"
type textarea "And YOU"
type input "And YOU e"
type textarea "And YOU e"
type input "And YOU et"
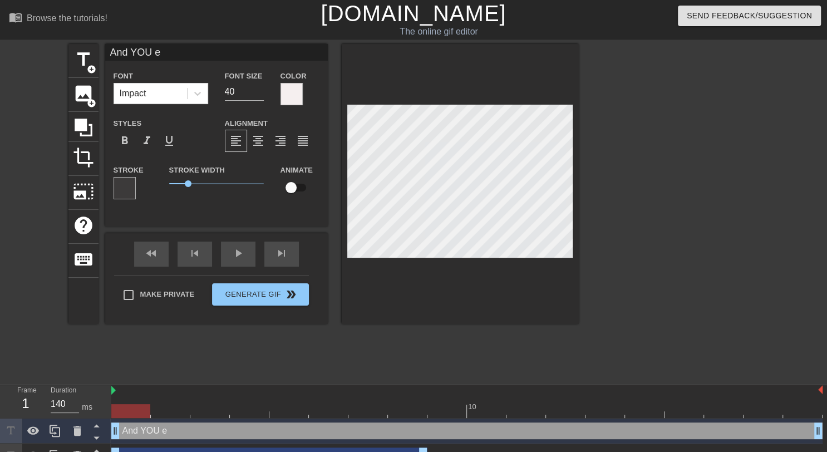
type textarea "And YOU et"
type input "And YOU e"
type textarea "And YOU e"
type input "And YOU"
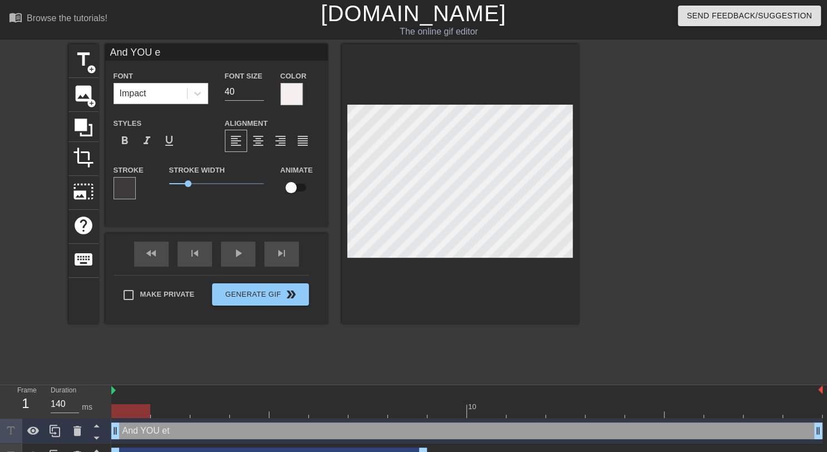
type textarea "And YOU"
type input "And YOU g"
type textarea "And YOU g"
type input "And YOU ge"
type textarea "And YOU ge"
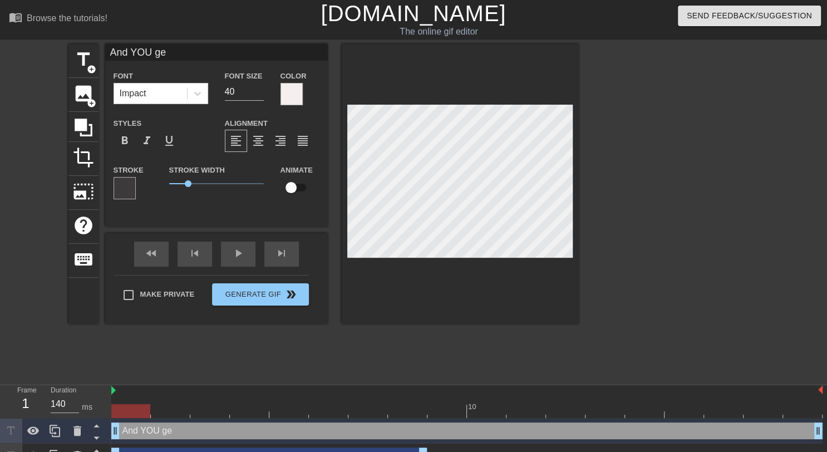
type input "And YOU get"
type textarea "And YOU get"
type input "And YOU get"
type textarea "And YOU get s"
type input "And YOU get so"
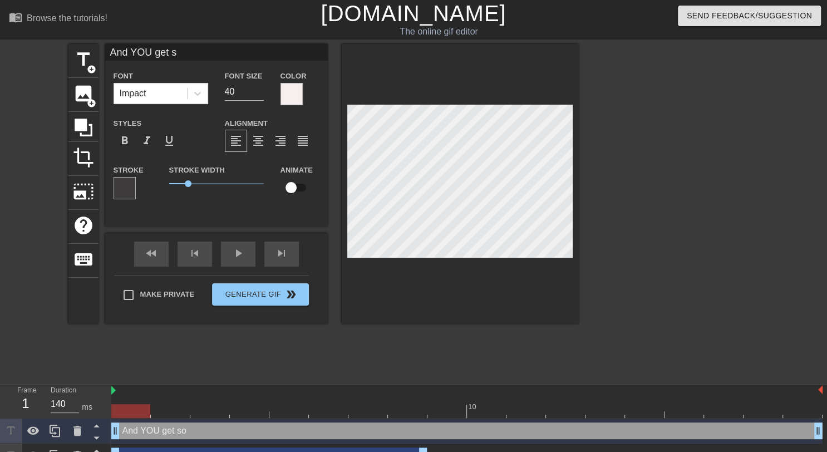
type textarea "And YOU get so"
type input "And YOU get som"
type textarea "And YOU get som"
type input "And YOU get some"
type textarea "And YOU get some"
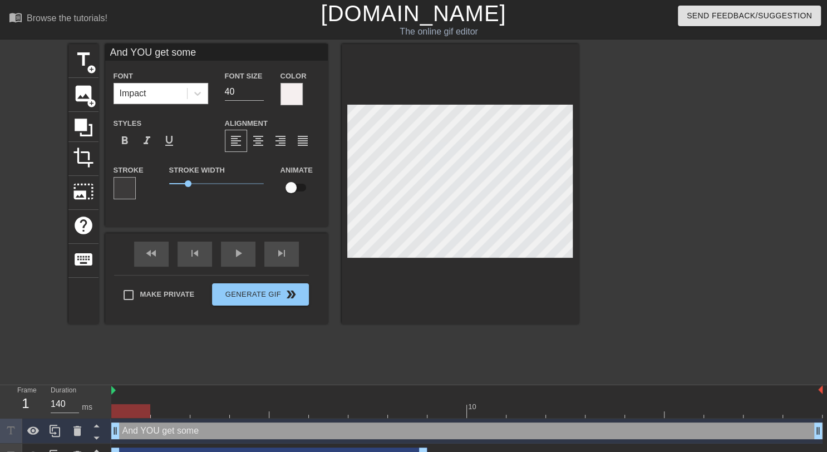
type input "And YOU get some"
type textarea "And YOU get some"
type input "And YOU get some b"
type textarea "And YOU get some b"
type input "And YOU get some br"
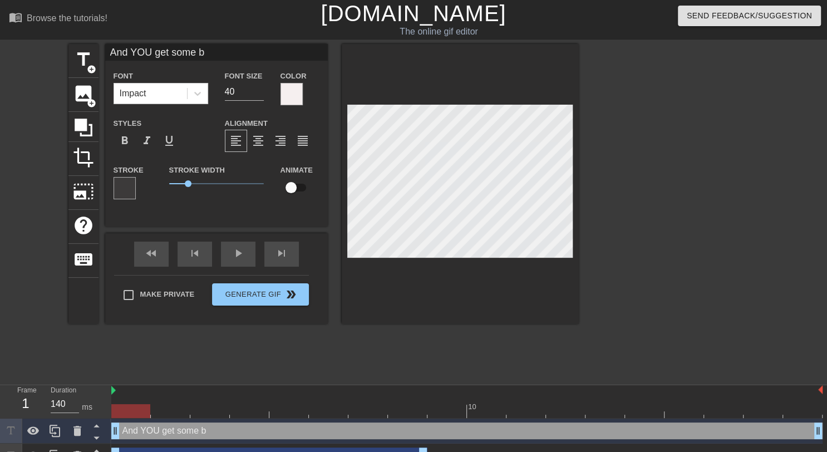
type textarea "And YOU get some br"
type input "And YOU get some bre"
type textarea "And YOU get some bre"
type input "And YOU get some brea"
type textarea "And YOU get some brea"
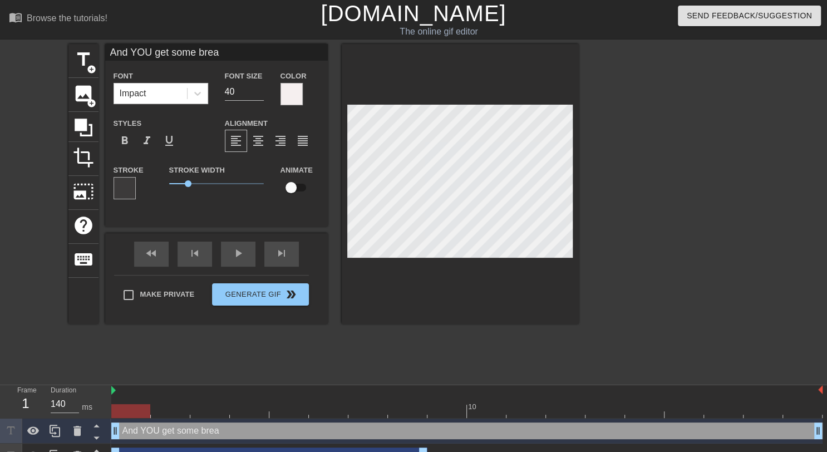
scroll to position [1, 6]
type input "And YOU get some bread"
type textarea "And YOU get some bread"
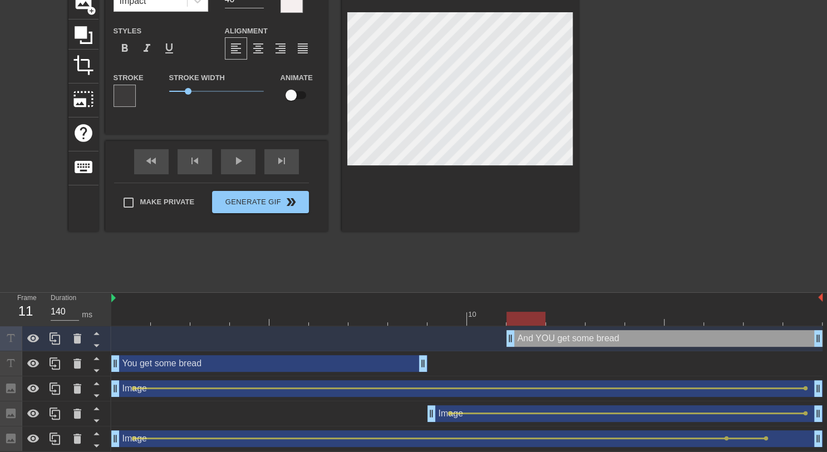
drag, startPoint x: 111, startPoint y: 337, endPoint x: 506, endPoint y: 344, distance: 395.0
click at [197, 157] on div "fast_rewind skip_previous play_arrow skip_next" at bounding box center [216, 162] width 181 height 42
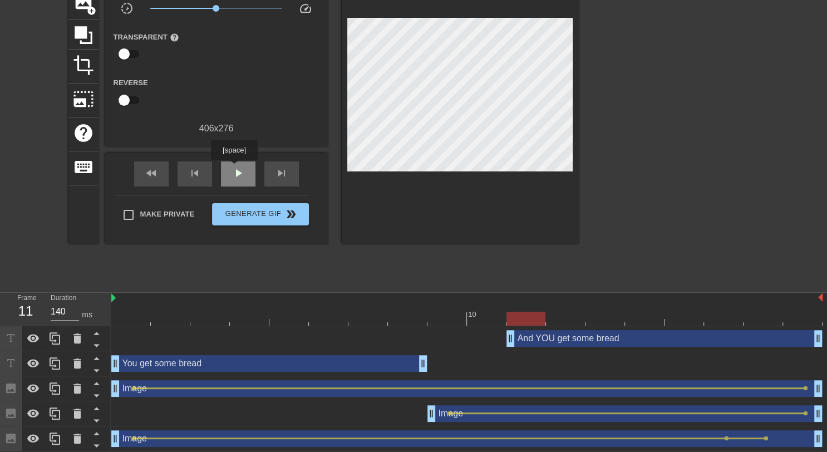
click at [234, 168] on span "play_arrow" at bounding box center [237, 172] width 13 height 13
type input "140"
click at [234, 168] on span "pause" at bounding box center [237, 172] width 13 height 13
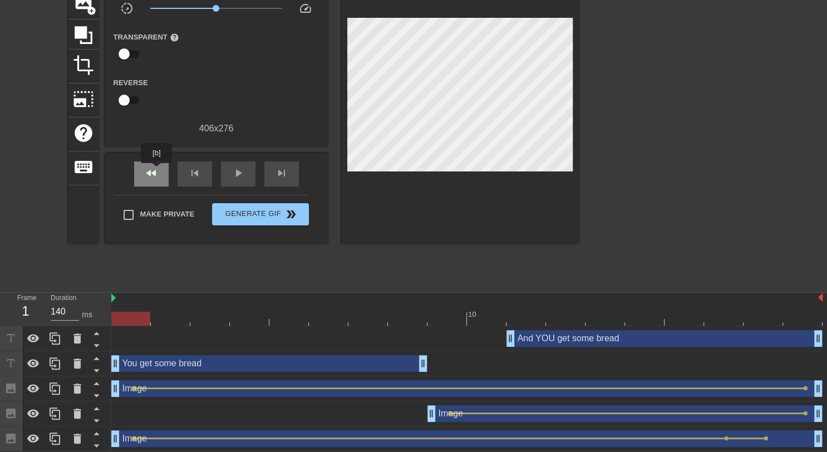
click at [157, 171] on span "fast_rewind" at bounding box center [151, 172] width 13 height 13
click at [203, 171] on div "skip_previous" at bounding box center [194, 173] width 34 height 25
click at [200, 175] on span "skip_previous" at bounding box center [194, 172] width 13 height 13
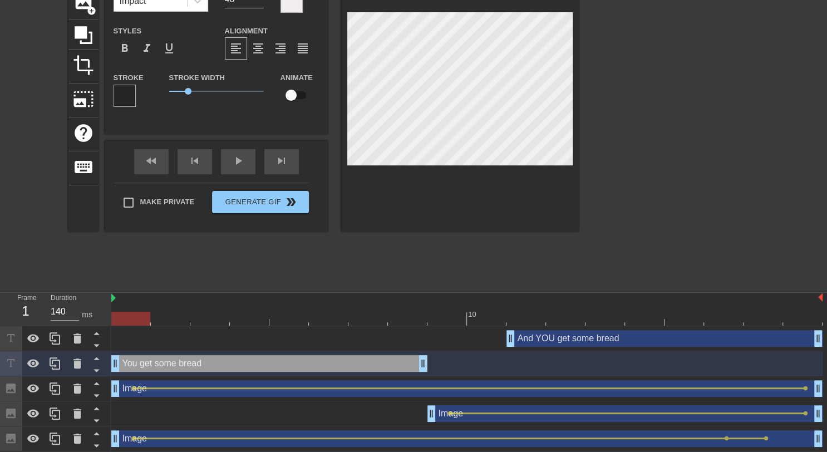
scroll to position [1, 4]
type input "You get some bread"
type textarea "You get some bread"
type input "You get some bread !"
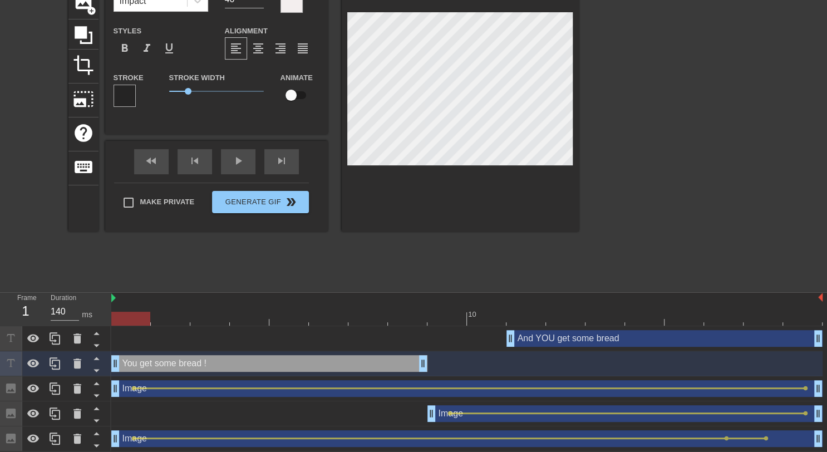
type textarea "You get some bread !"
click at [567, 333] on div "And YOU get some bread drag_handle drag_handle" at bounding box center [664, 338] width 316 height 17
type input "And YOU get some bread"
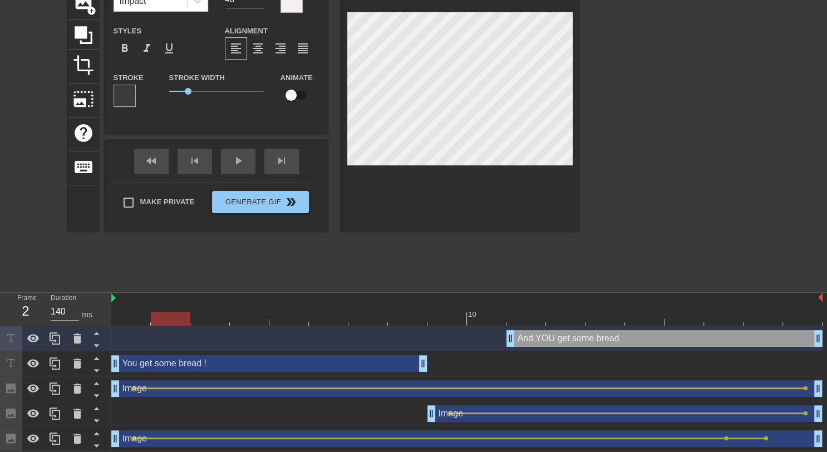
type input "140"
drag, startPoint x: 125, startPoint y: 317, endPoint x: 566, endPoint y: 321, distance: 441.1
click at [566, 321] on div at bounding box center [565, 318] width 39 height 14
type input "And YOU get some bread"
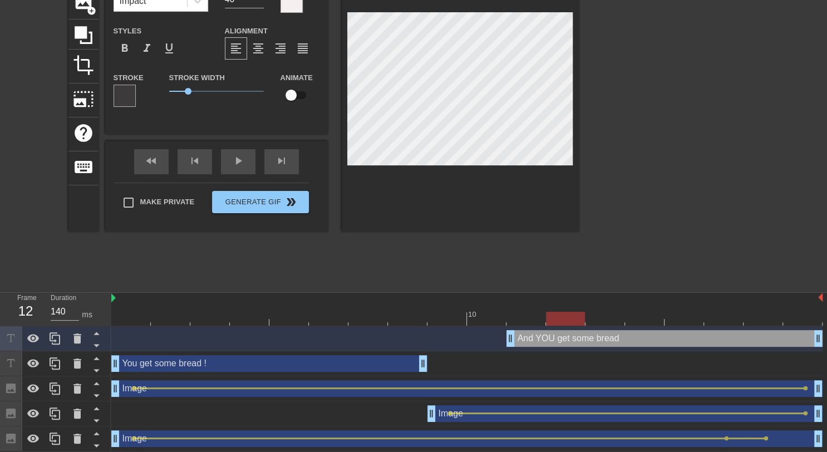
type textarea "And YOU get some bread"
type input "And YOU get some bread !"
type textarea "And YOU get some bread !"
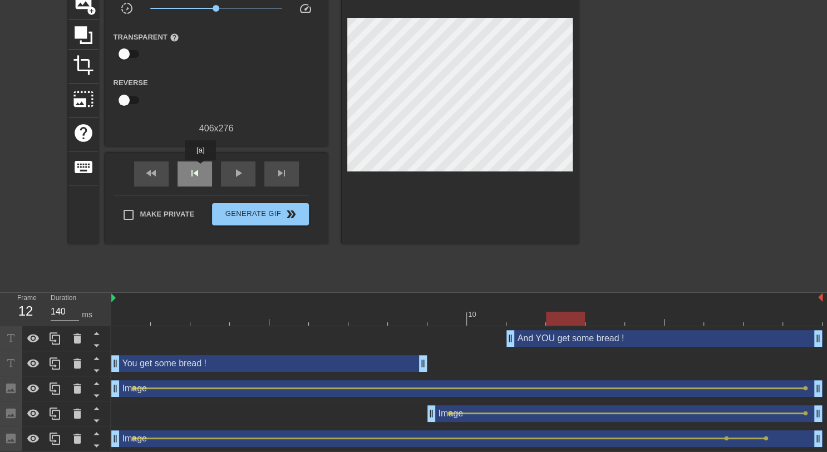
click at [200, 168] on span "skip_previous" at bounding box center [194, 172] width 13 height 13
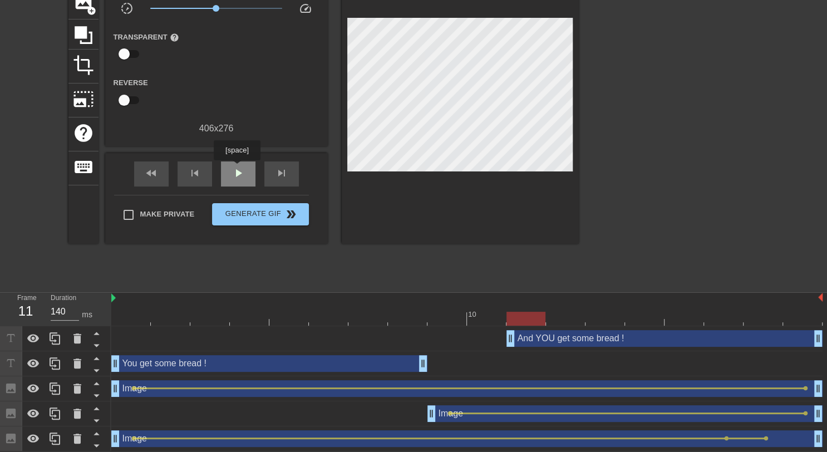
click at [236, 168] on span "play_arrow" at bounding box center [237, 172] width 13 height 13
type input "140"
click at [241, 172] on span "pause" at bounding box center [237, 172] width 13 height 13
click at [154, 172] on span "fast_rewind" at bounding box center [151, 172] width 13 height 13
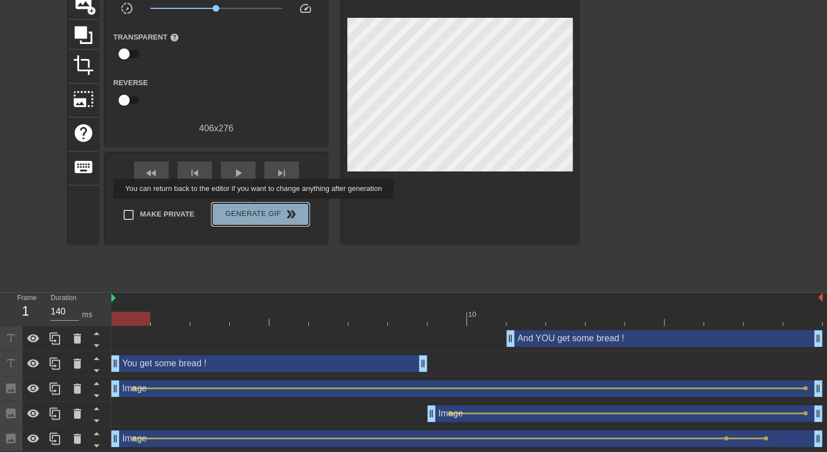
click at [255, 207] on span "Generate Gif double_arrow" at bounding box center [259, 213] width 87 height 13
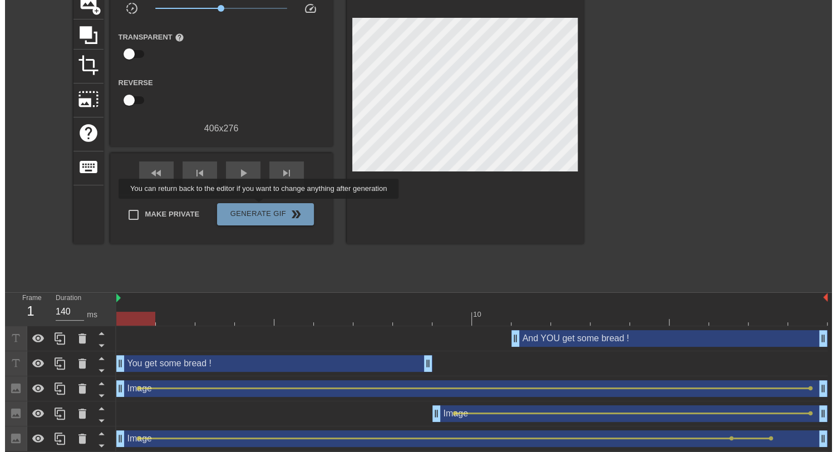
scroll to position [0, 0]
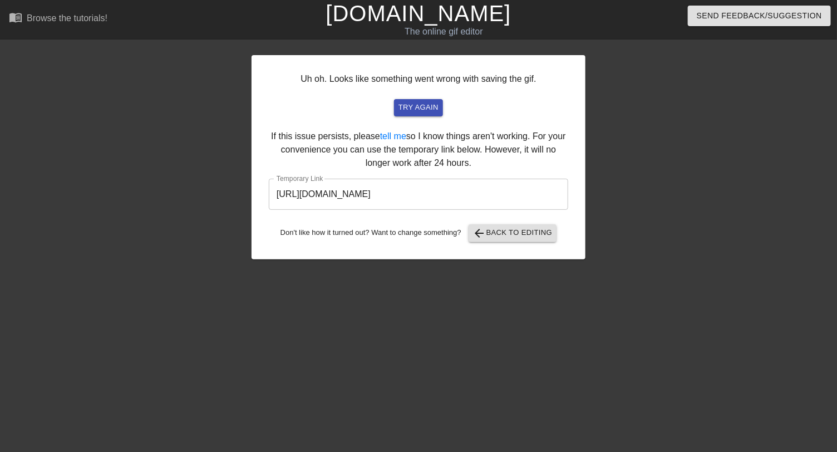
click at [344, 200] on input "[URL][DOMAIN_NAME]" at bounding box center [418, 194] width 299 height 31
